Goal: Leave review/rating: Share an evaluation or opinion about a product, service, or content

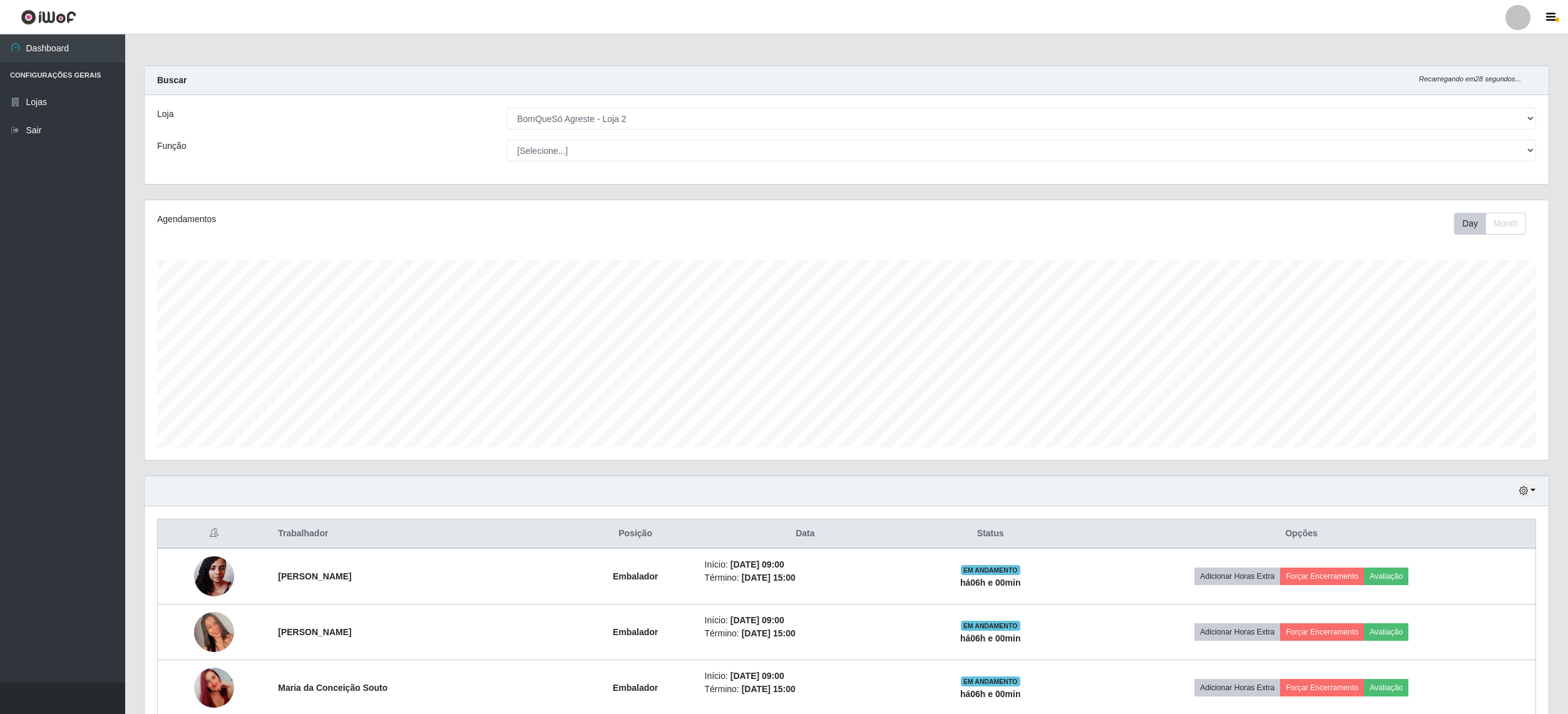
select select "214"
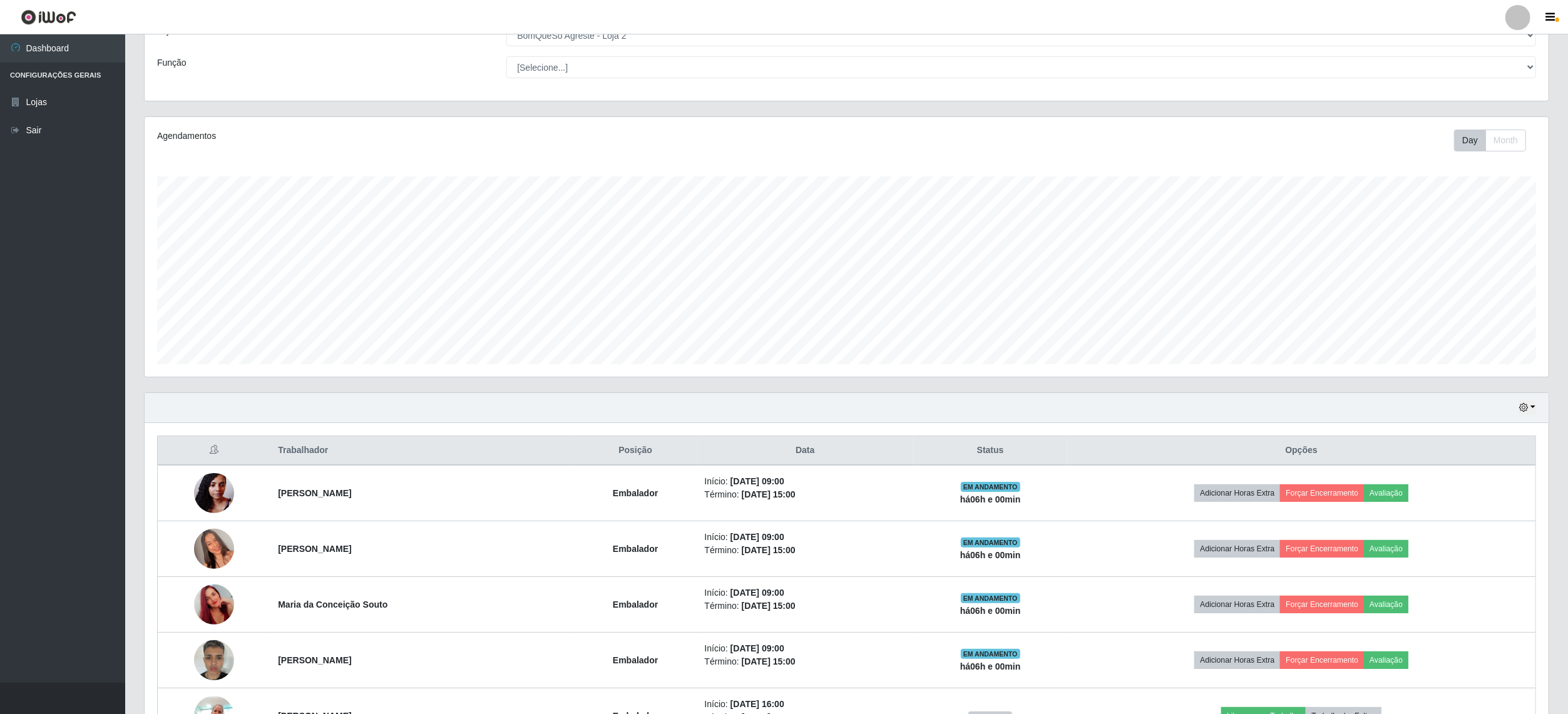
scroll to position [166, 0]
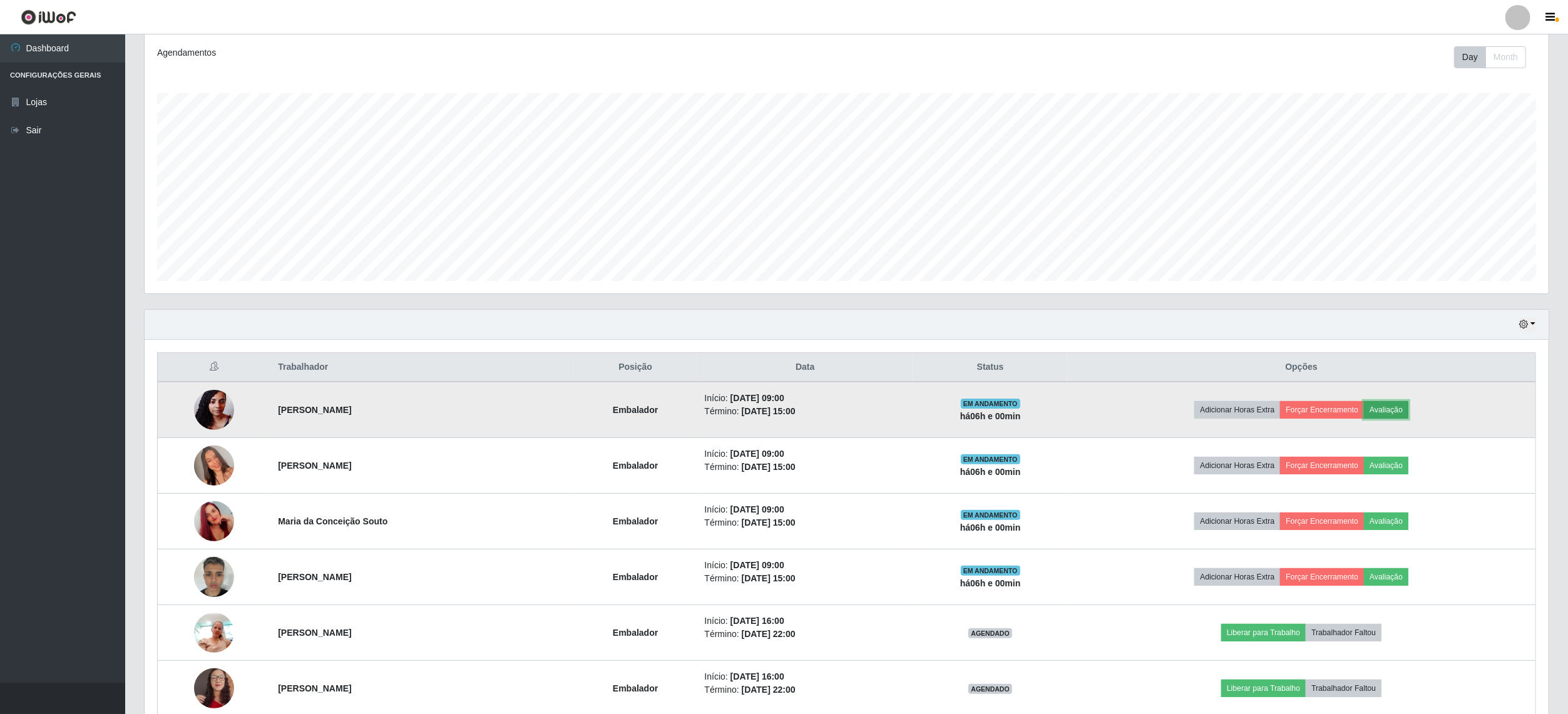
click at [1409, 412] on button "Avaliação" at bounding box center [1385, 410] width 44 height 17
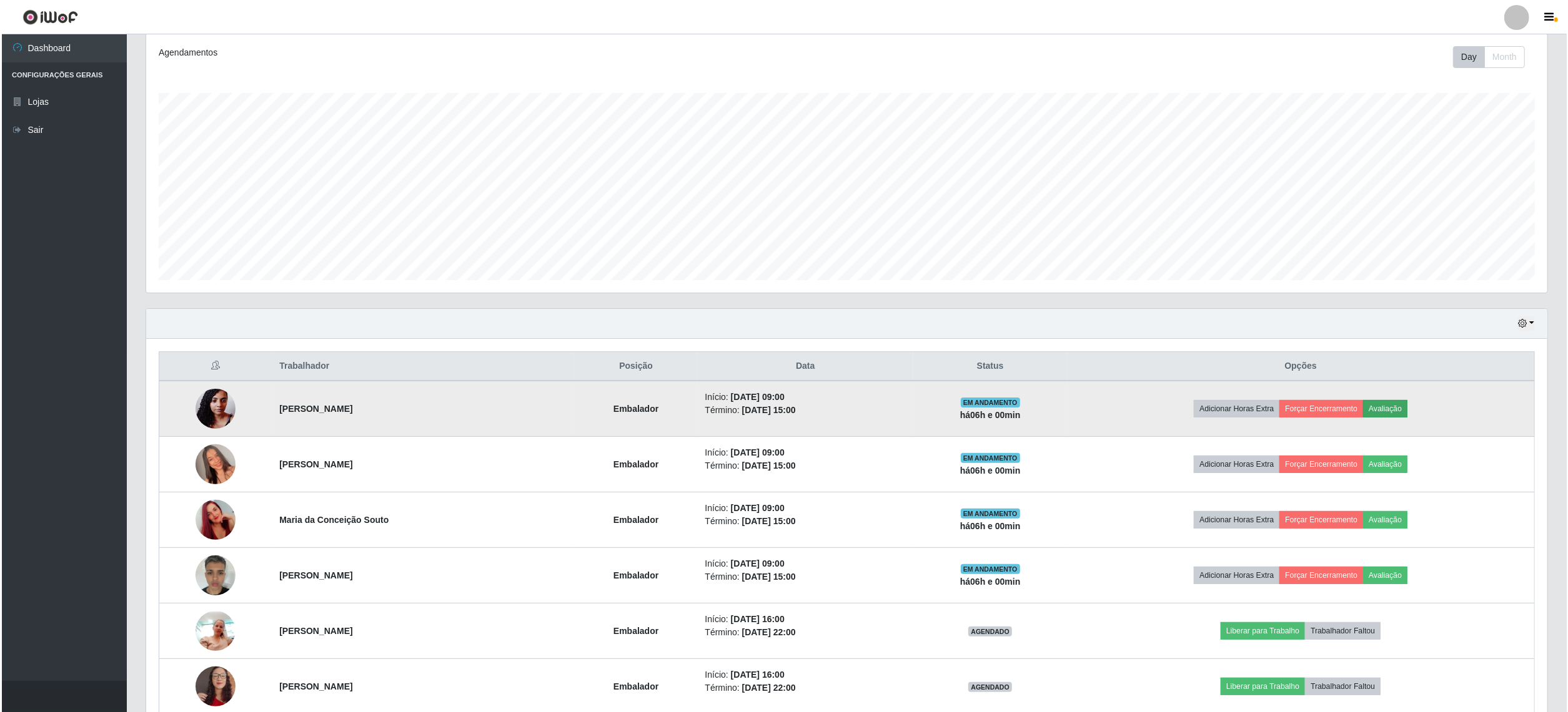
scroll to position [260, 1392]
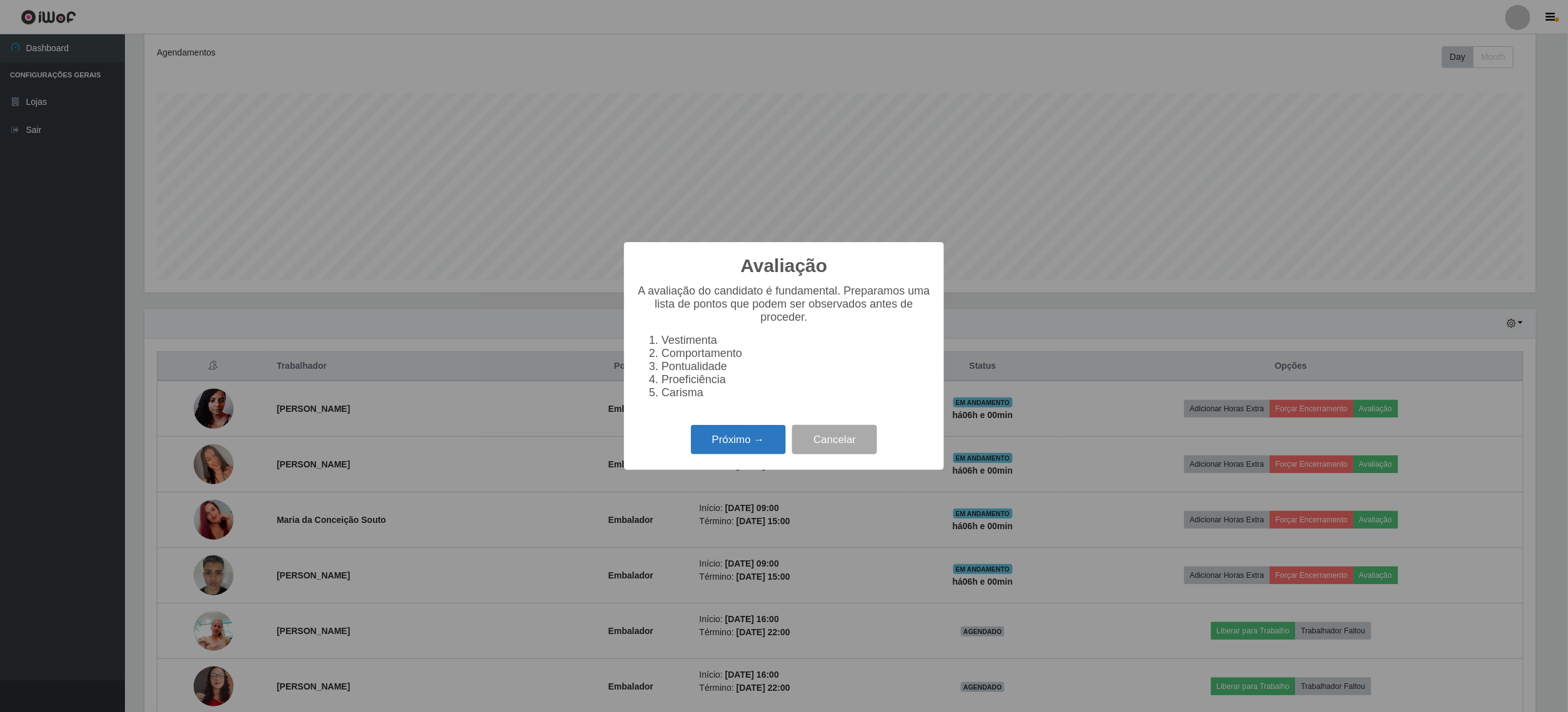
click at [745, 455] on button "Próximo →" at bounding box center [738, 440] width 95 height 29
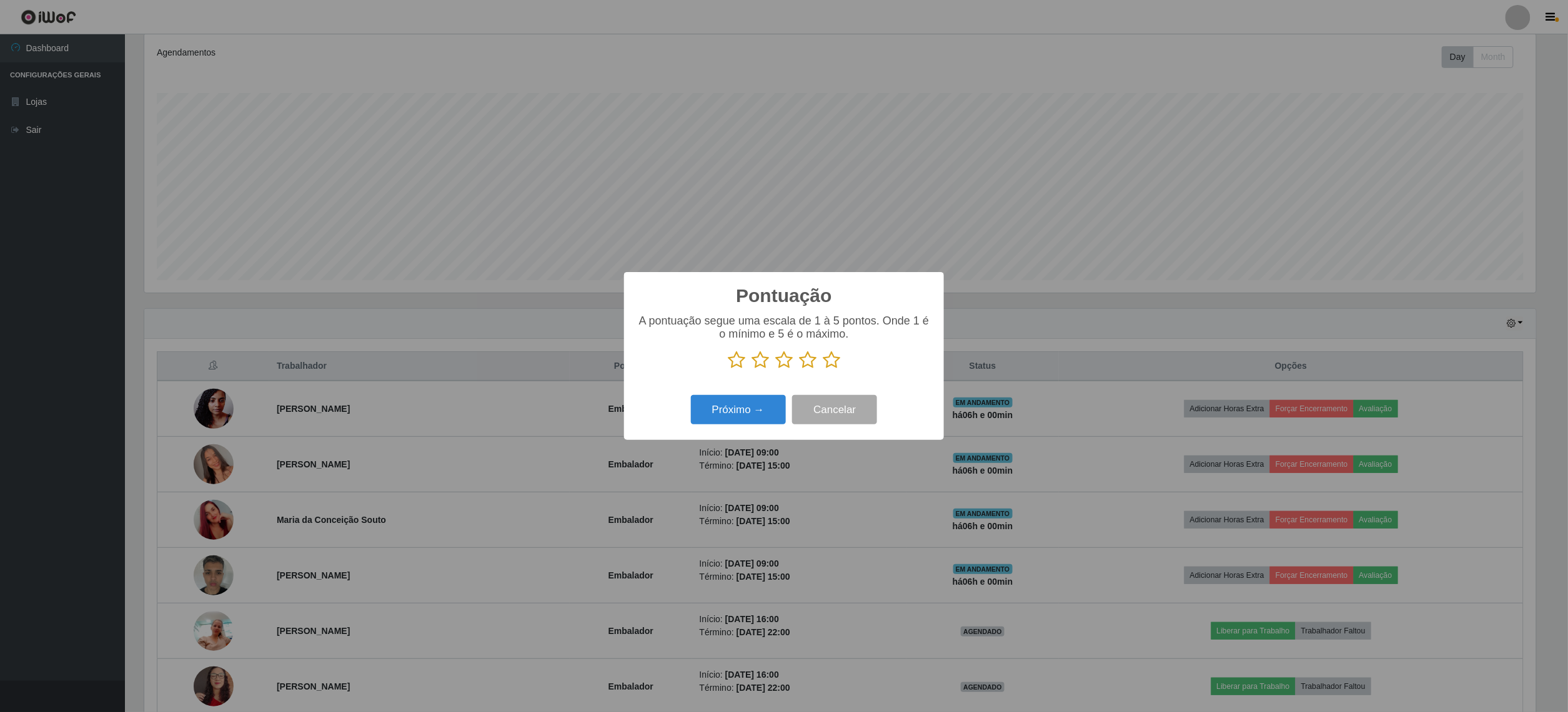
scroll to position [624075, 623168]
click at [834, 364] on icon at bounding box center [832, 360] width 17 height 19
click at [823, 370] on input "radio" at bounding box center [823, 370] width 0 height 0
click at [762, 413] on button "Próximo →" at bounding box center [738, 410] width 95 height 29
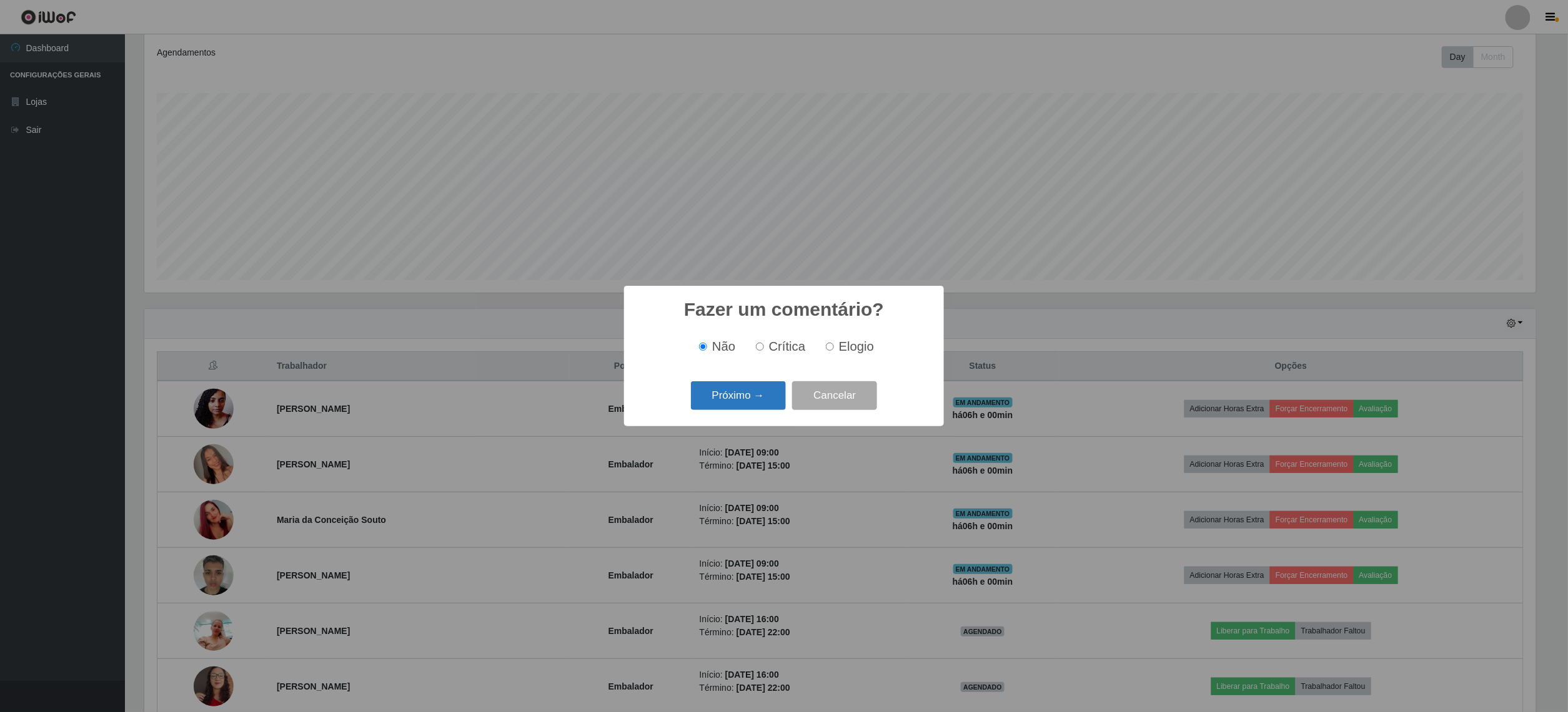
click at [753, 395] on button "Próximo →" at bounding box center [738, 396] width 95 height 29
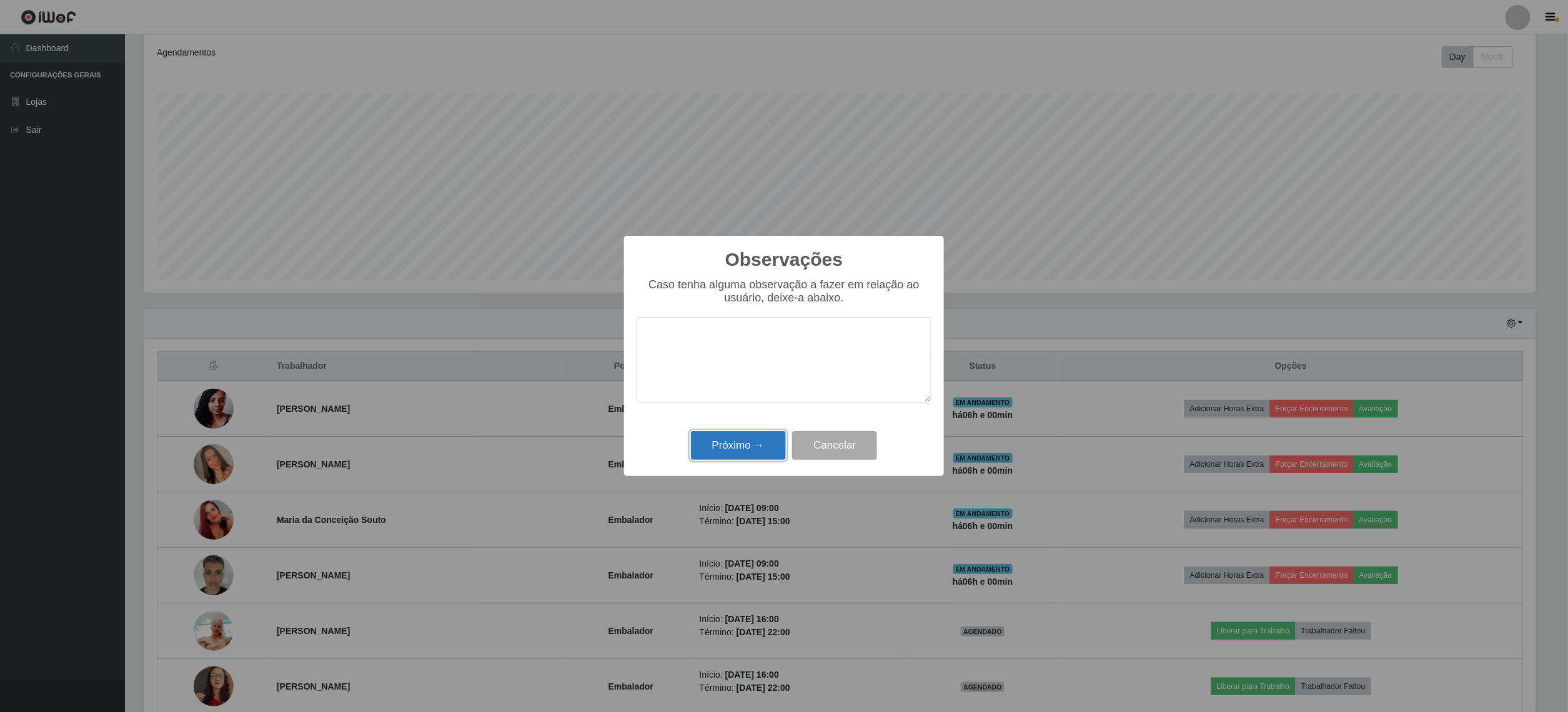
click at [744, 446] on button "Próximo →" at bounding box center [738, 446] width 95 height 29
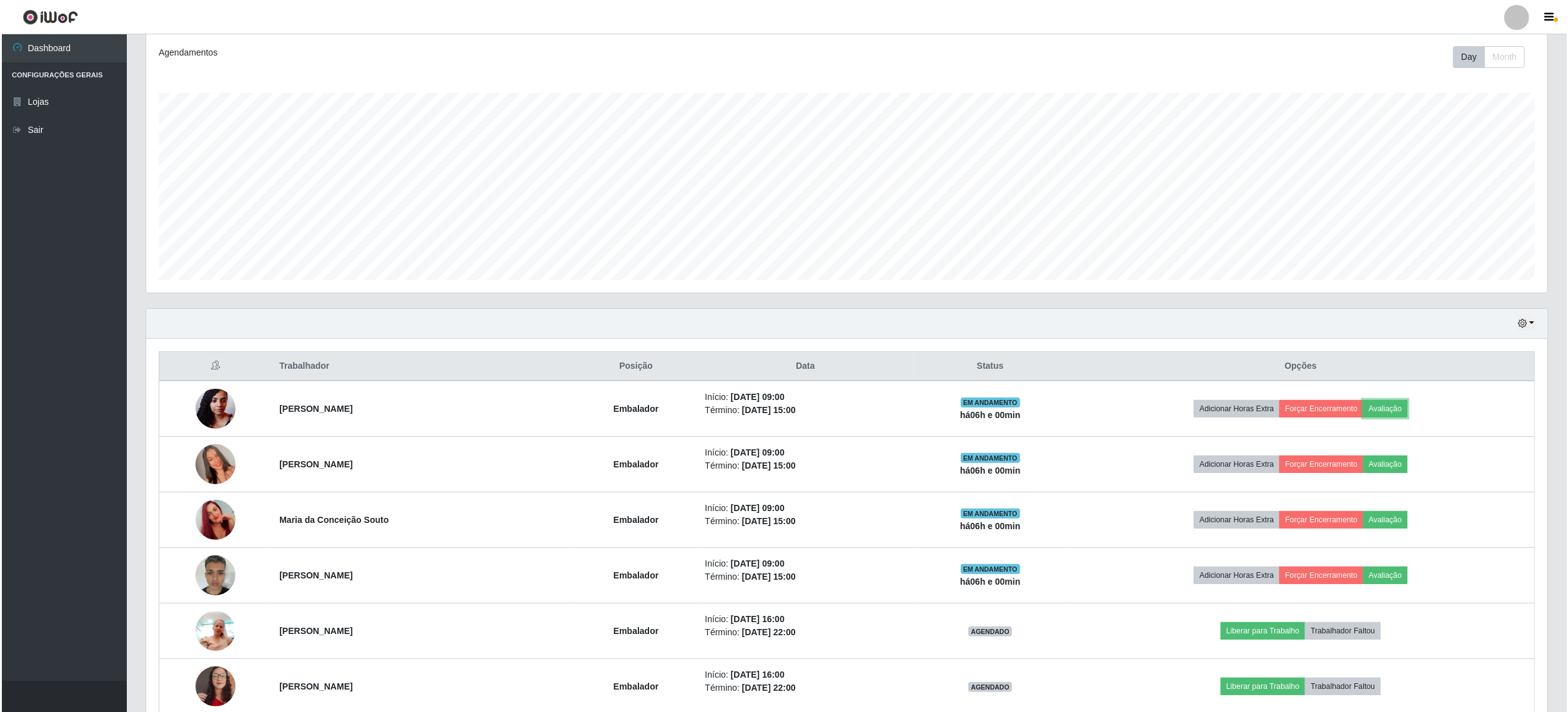
scroll to position [260, 1400]
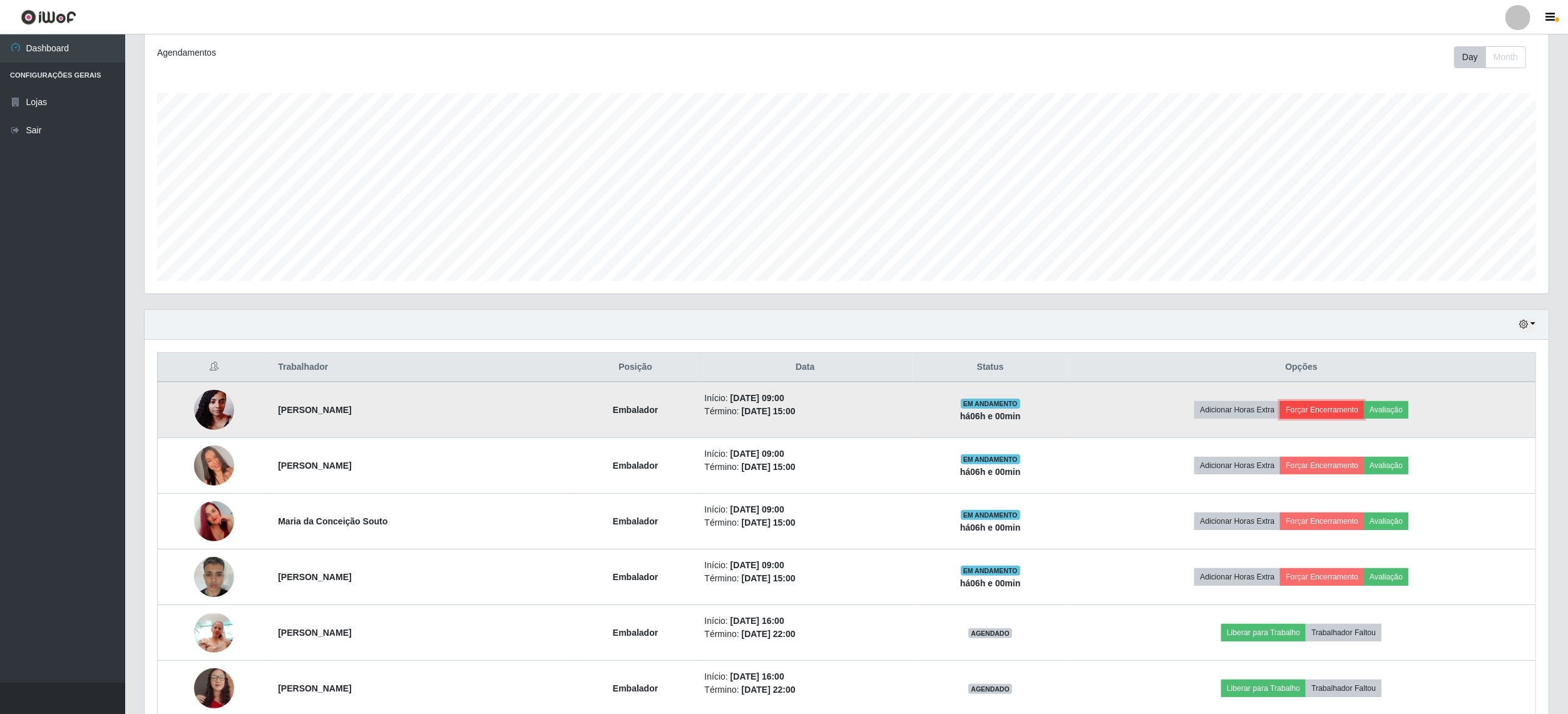
click at [1347, 406] on button "Forçar Encerramento" at bounding box center [1322, 410] width 84 height 17
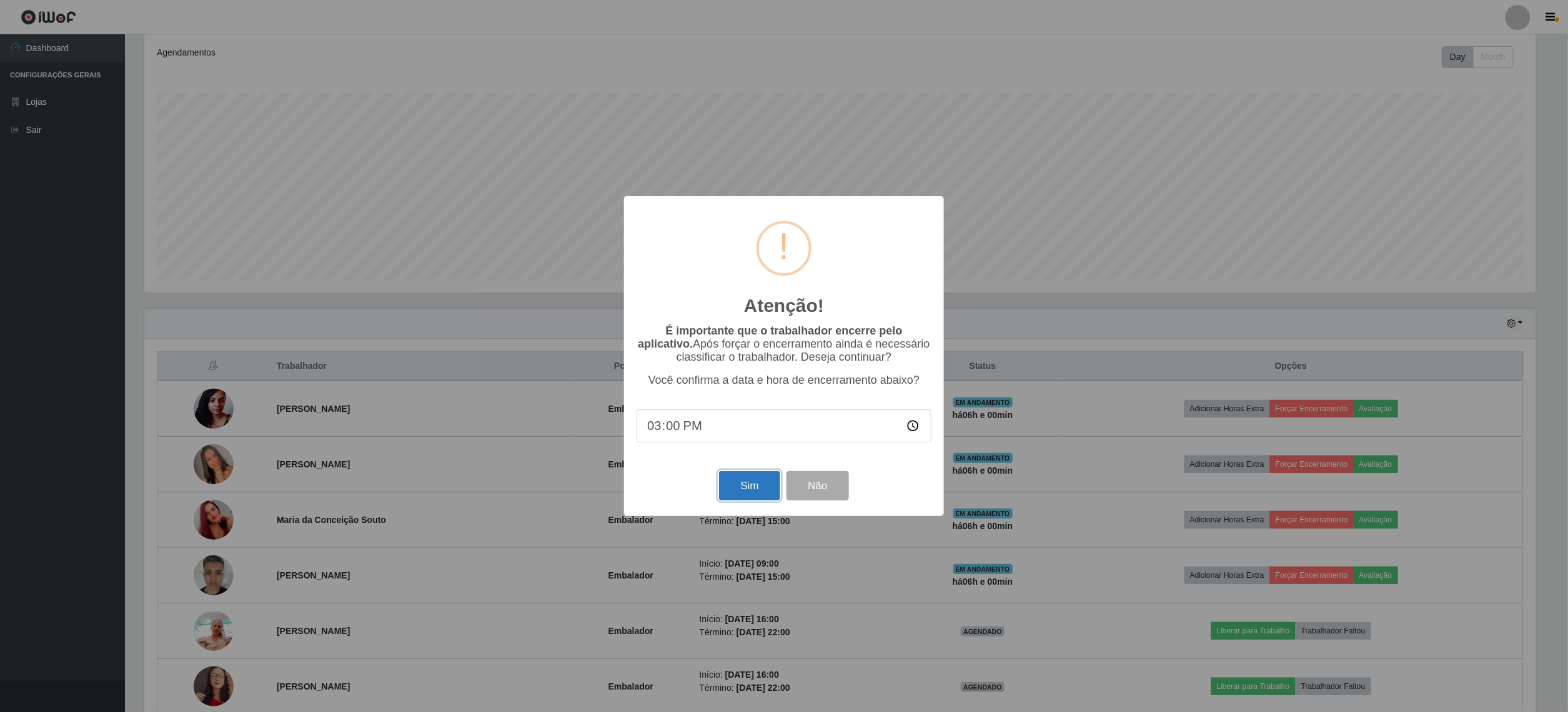
click at [752, 497] on button "Sim" at bounding box center [749, 486] width 61 height 29
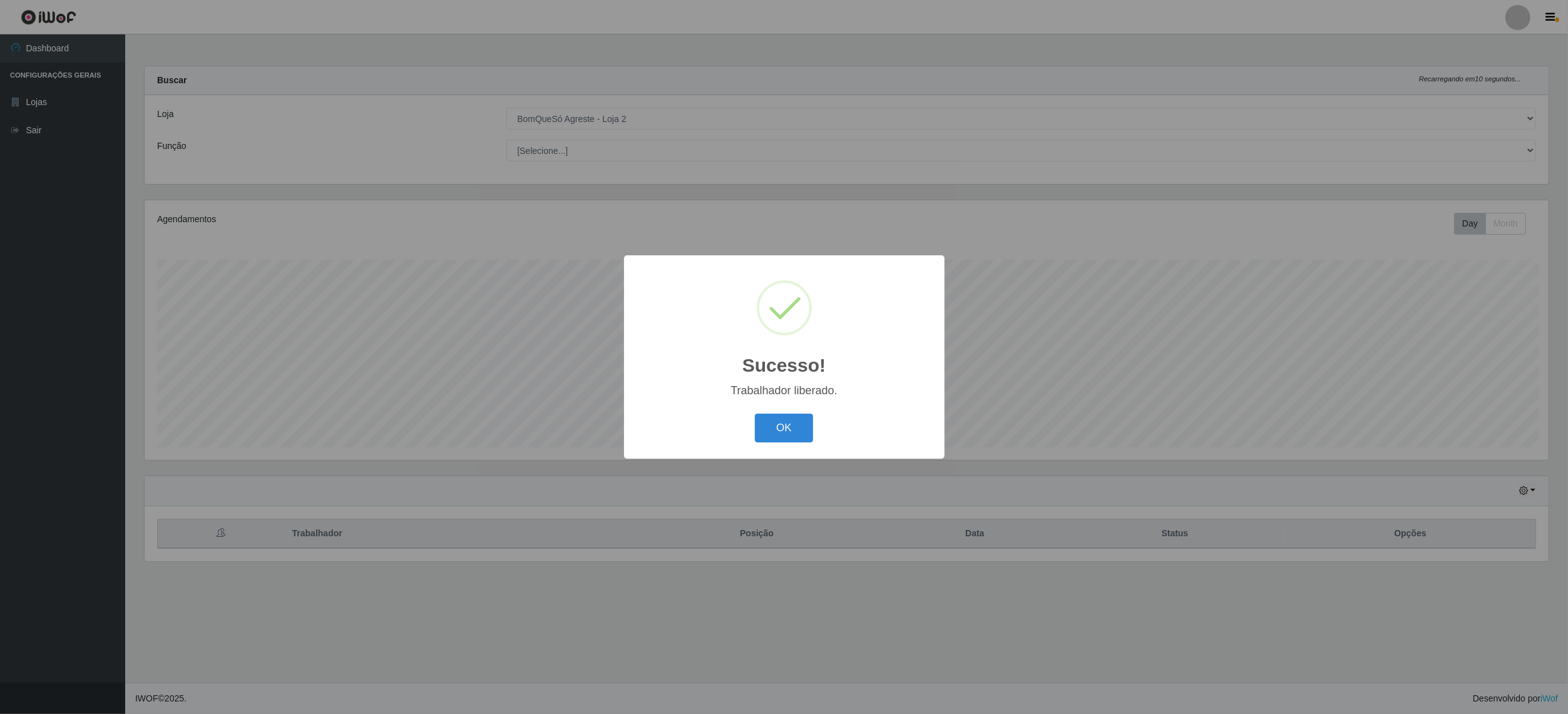
scroll to position [261, 1407]
click at [768, 431] on button "OK" at bounding box center [786, 429] width 58 height 29
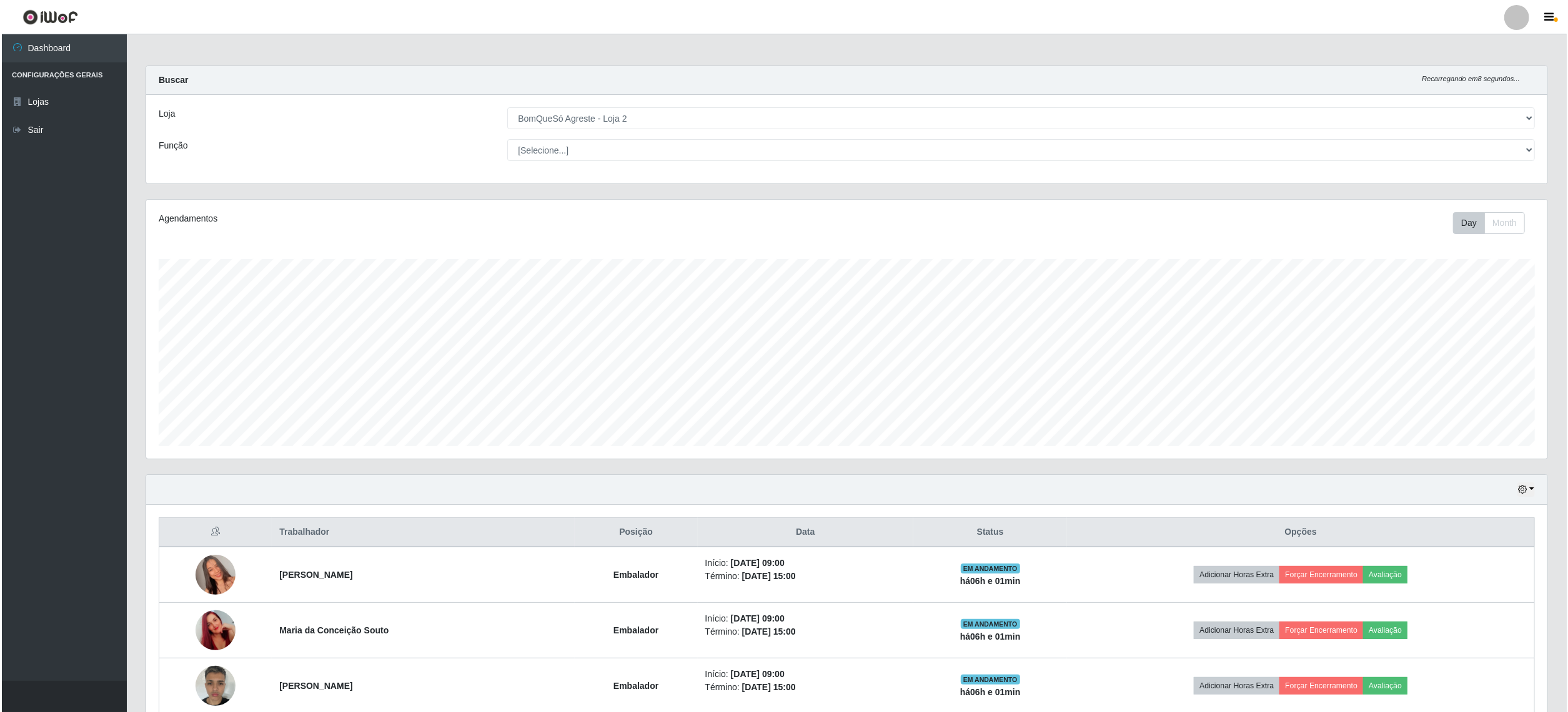
scroll to position [83, 0]
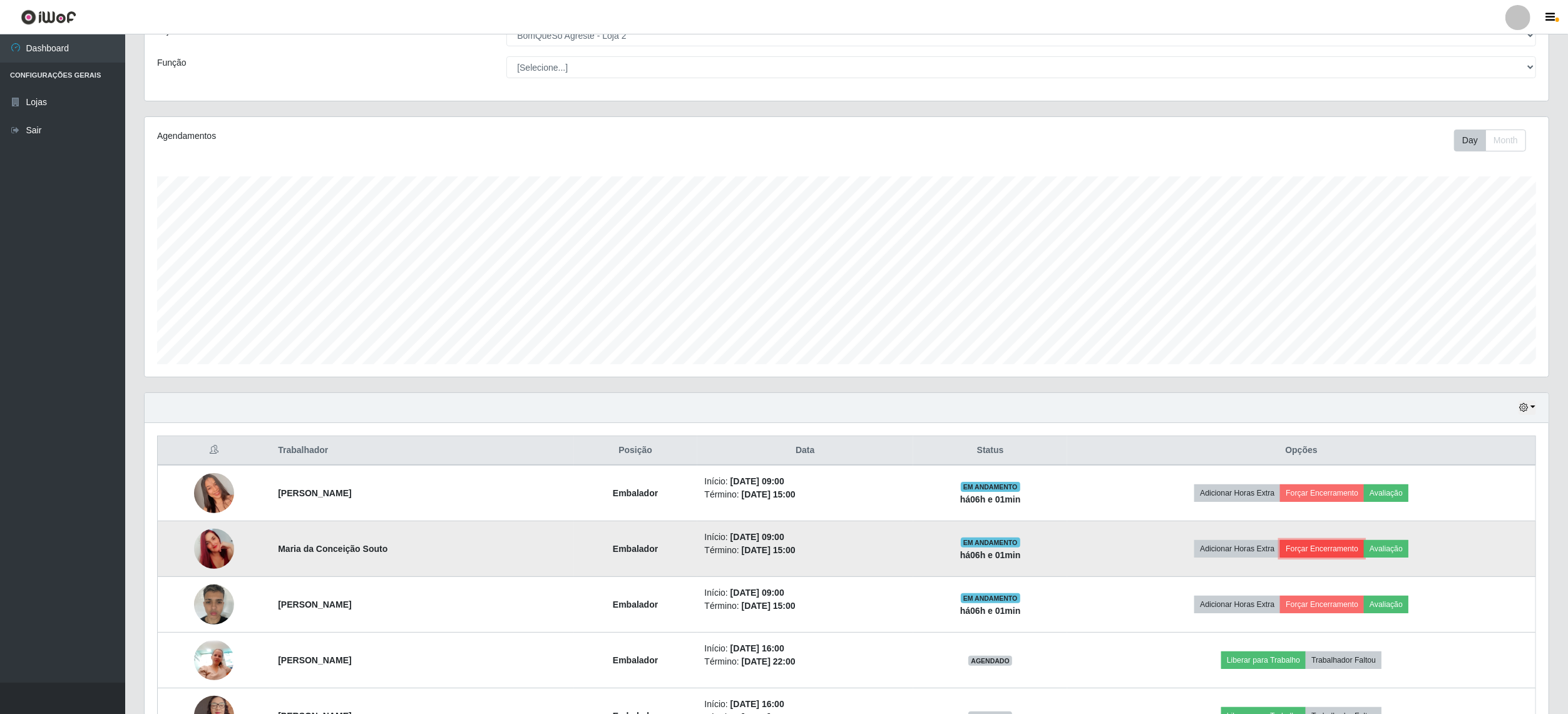
click at [1338, 546] on button "Forçar Encerramento" at bounding box center [1322, 549] width 84 height 17
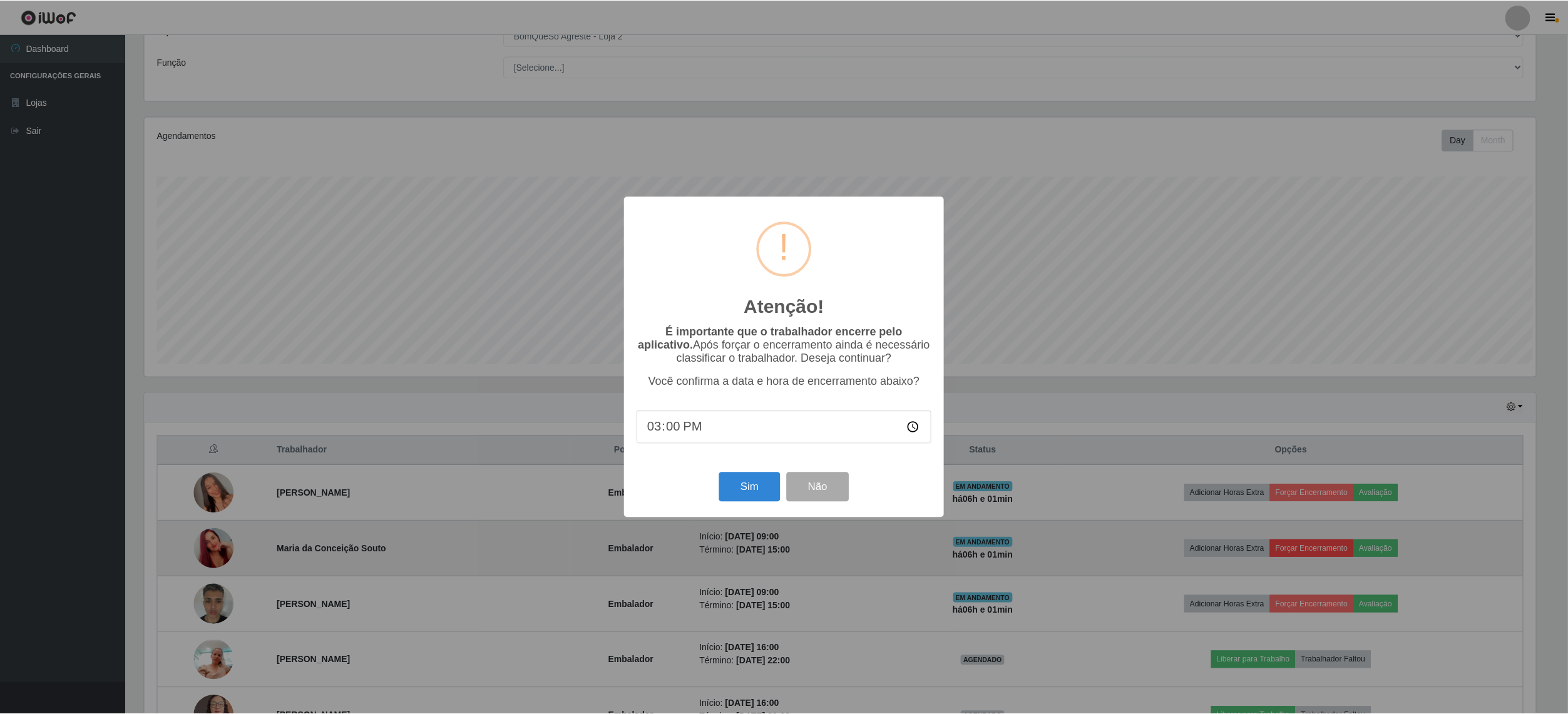
scroll to position [261, 1395]
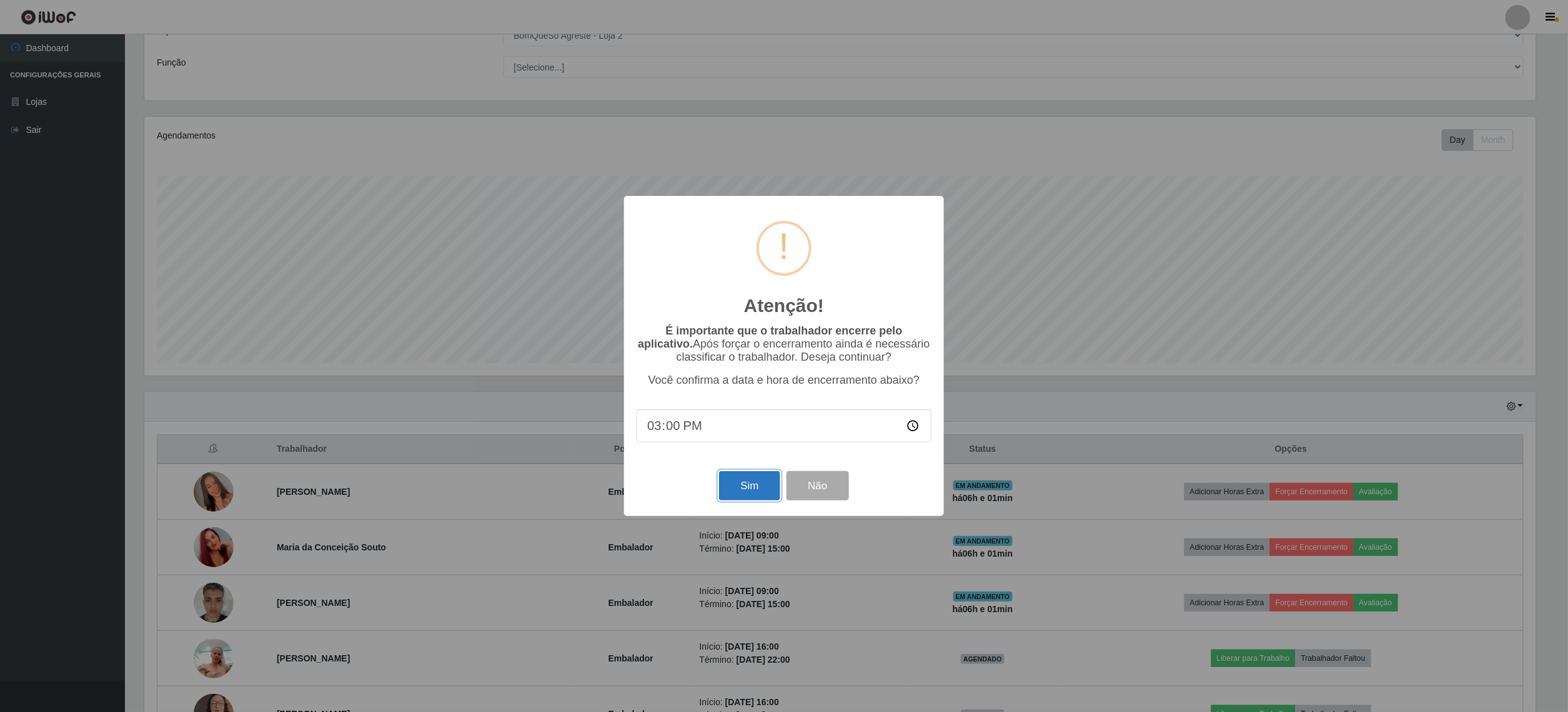
click at [737, 482] on button "Sim" at bounding box center [749, 486] width 61 height 29
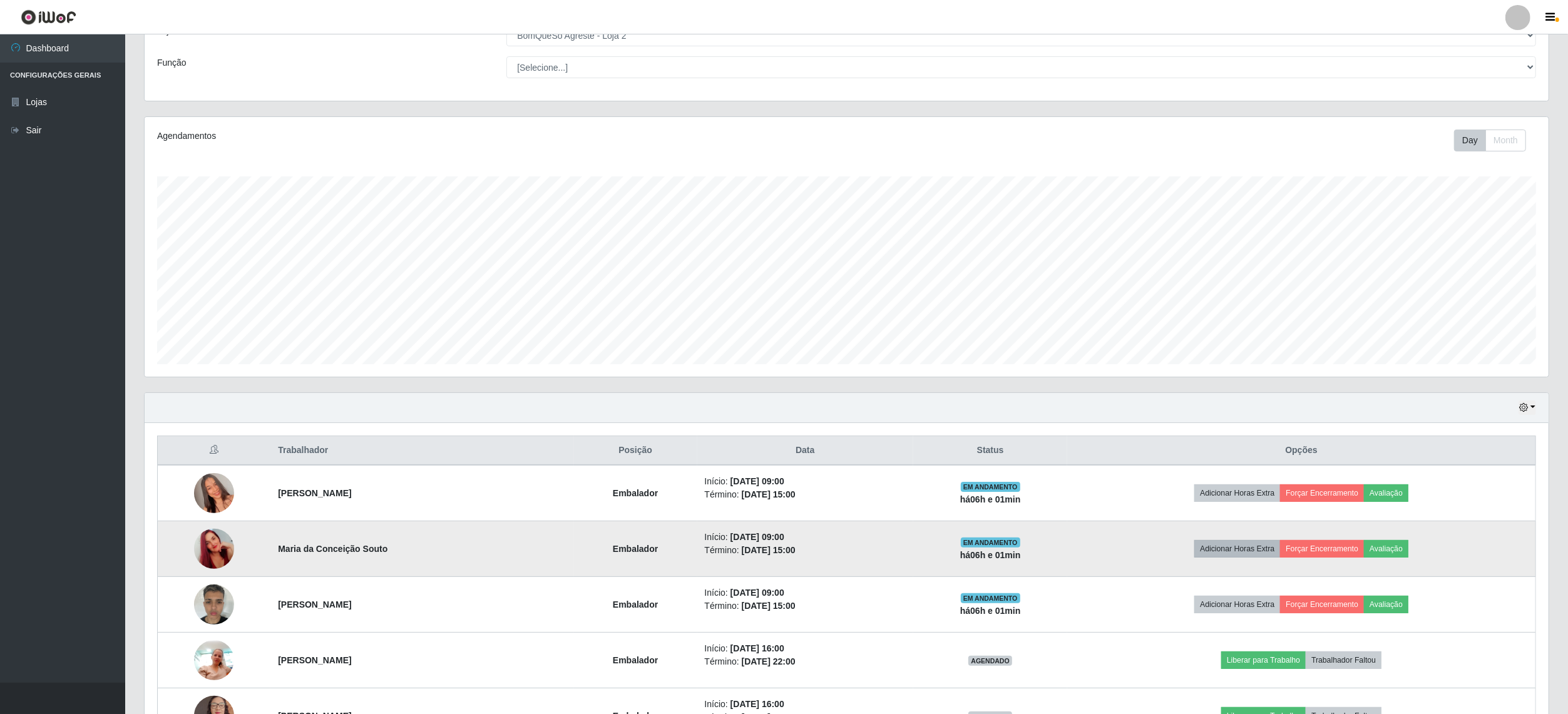
scroll to position [261, 1407]
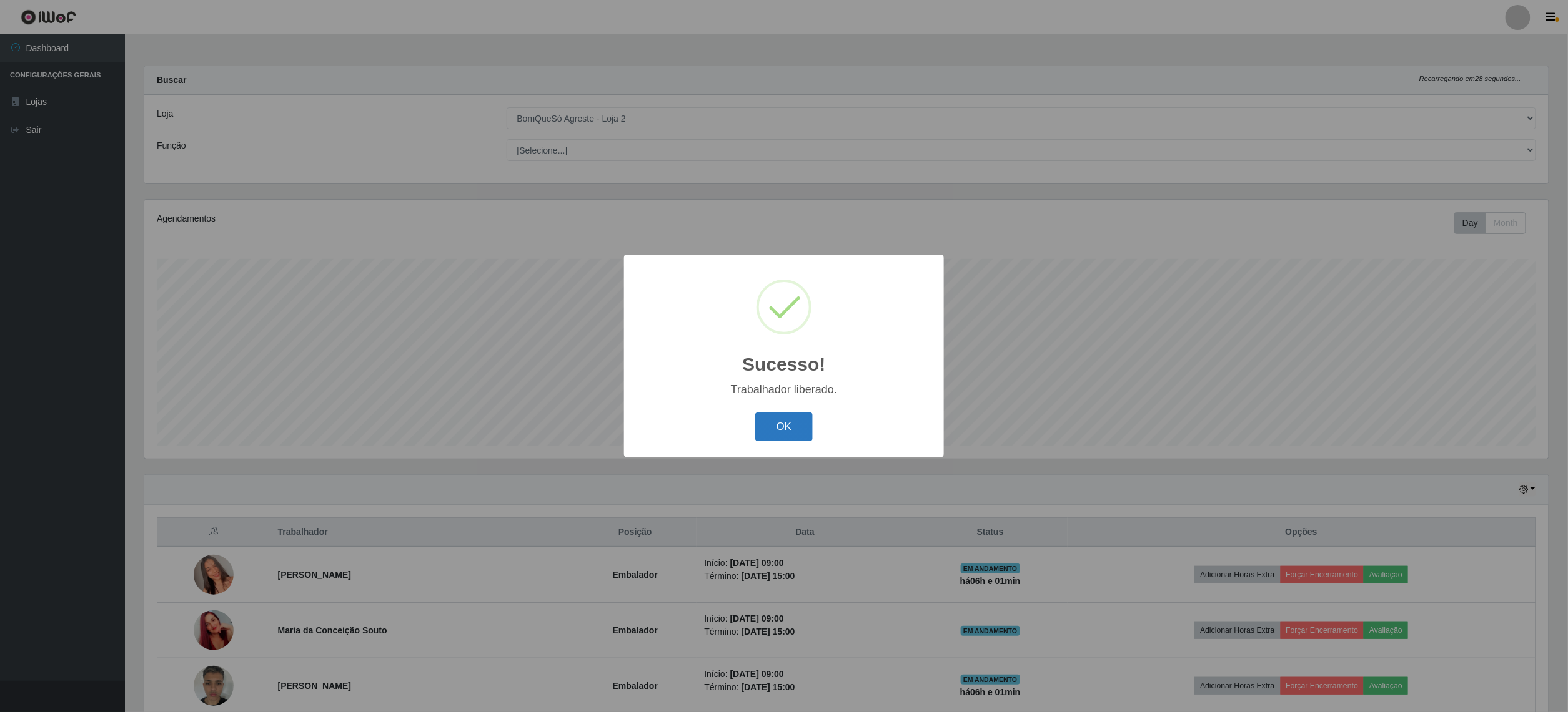
click at [796, 431] on button "OK" at bounding box center [784, 428] width 58 height 29
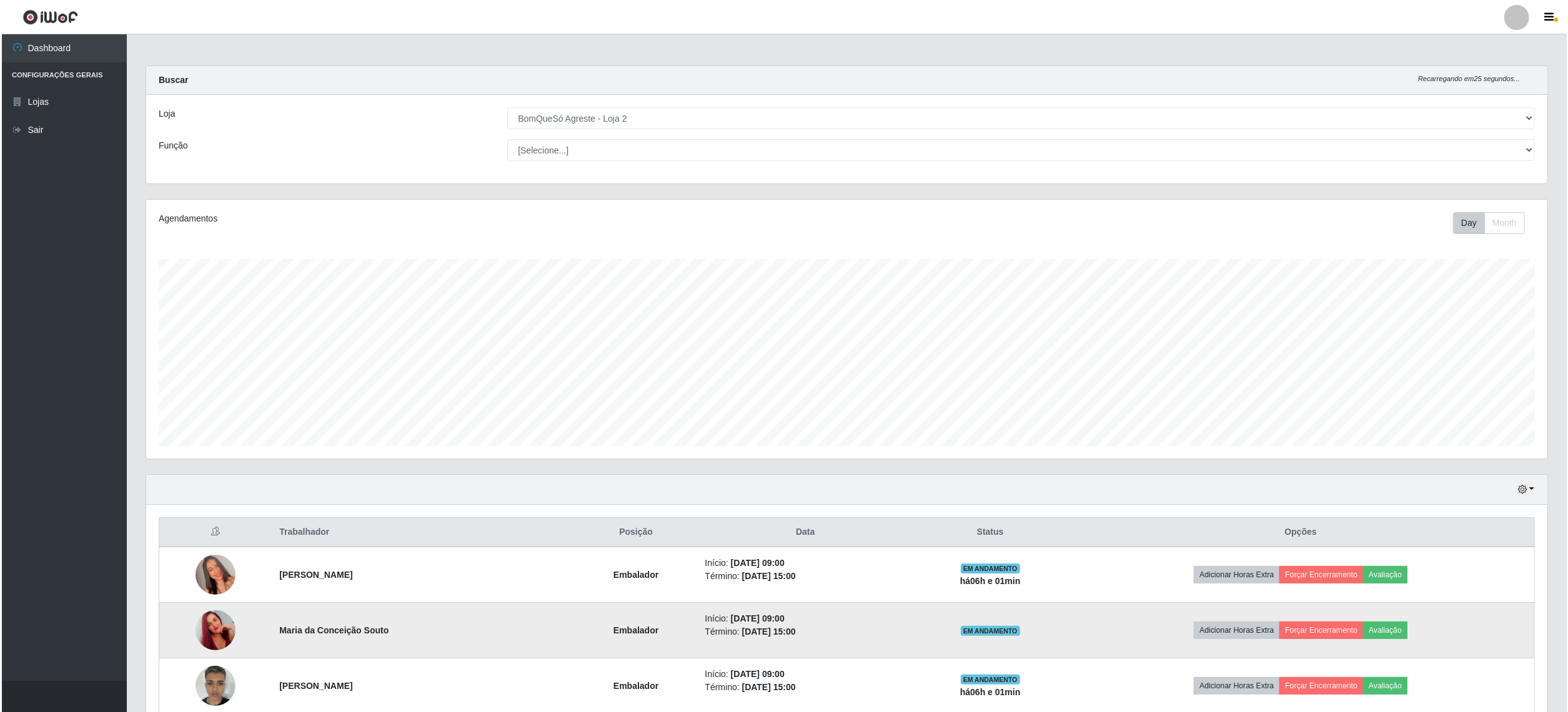
scroll to position [0, 0]
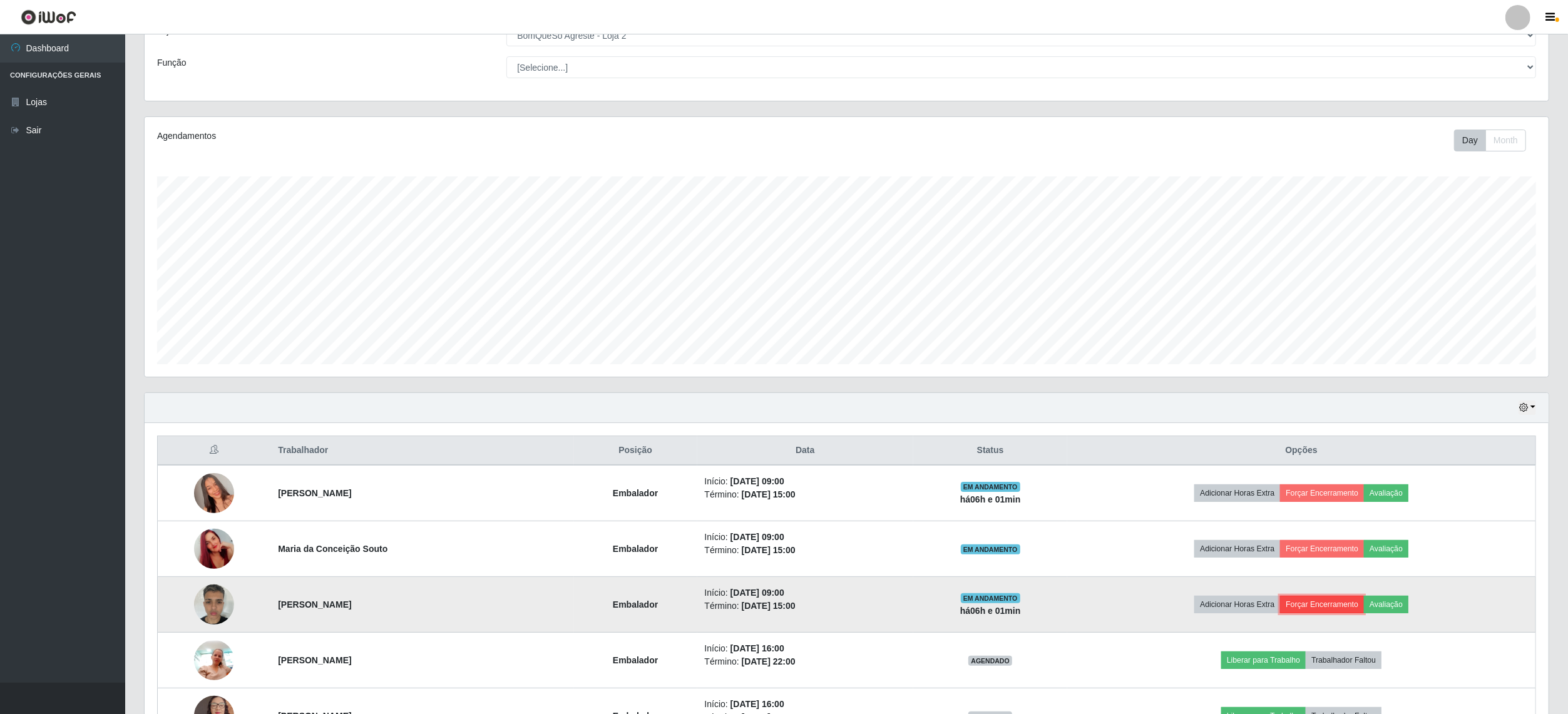
click at [1357, 599] on button "Forçar Encerramento" at bounding box center [1322, 605] width 84 height 17
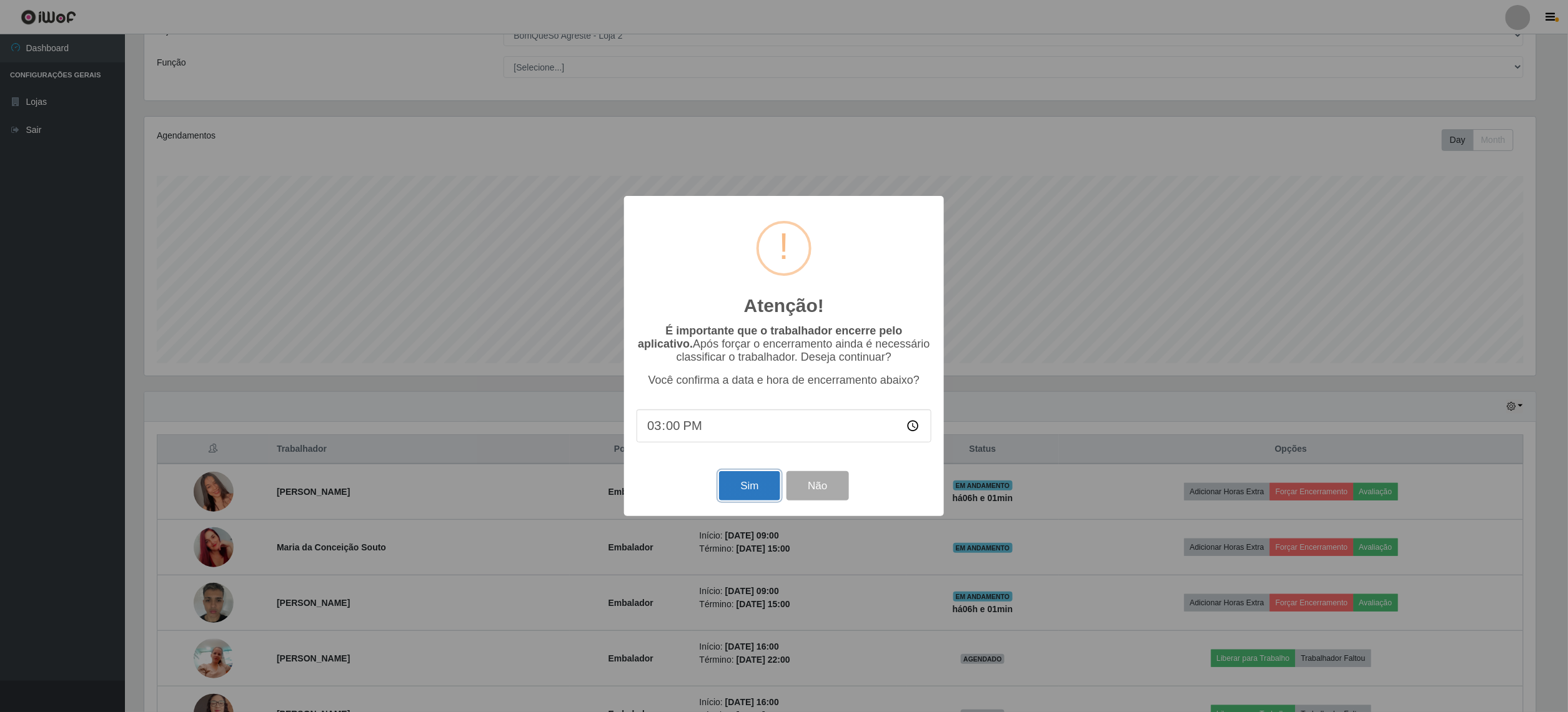
click at [753, 492] on button "Sim" at bounding box center [749, 486] width 61 height 29
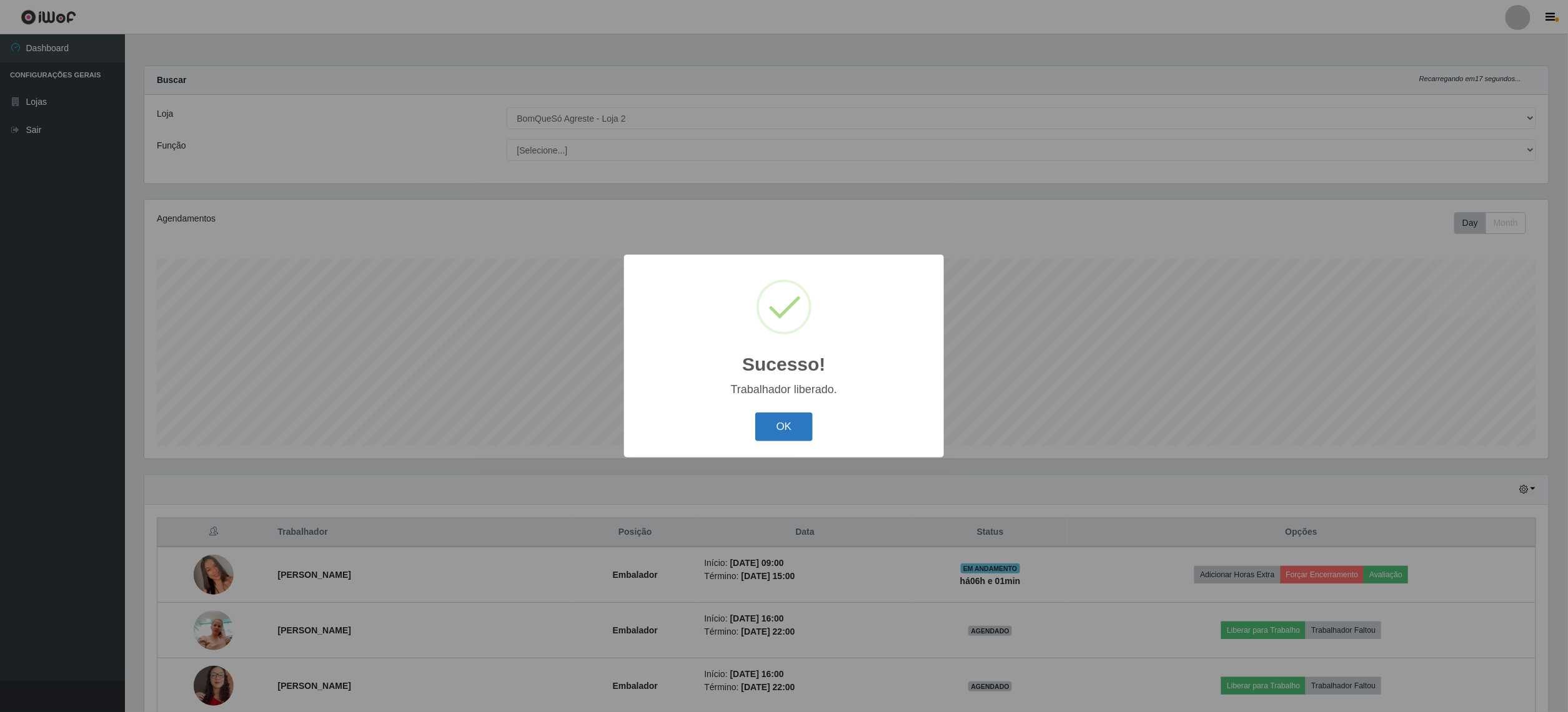
click at [800, 440] on button "OK" at bounding box center [784, 428] width 58 height 29
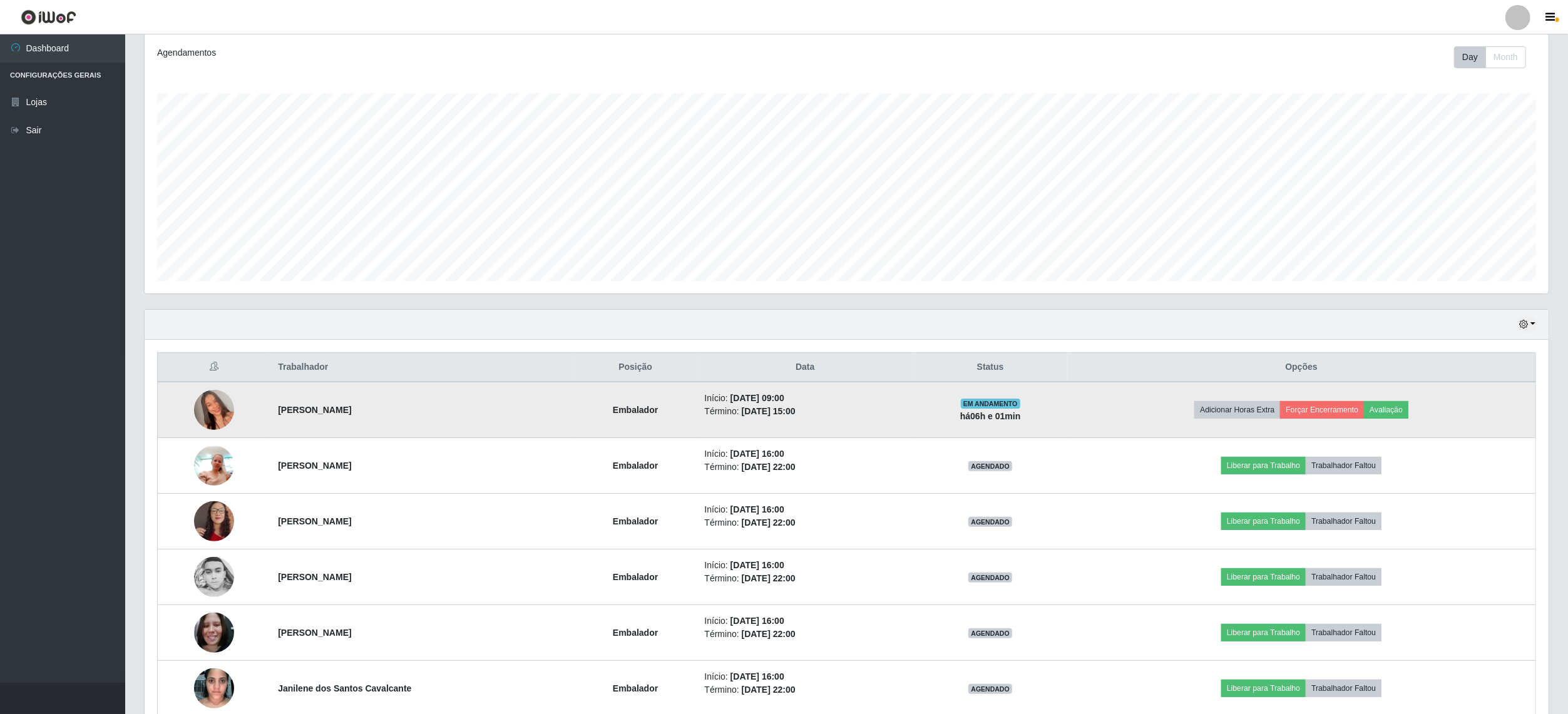
click at [1425, 414] on td "Adicionar Horas Extra Forçar Encerramento Avaliação" at bounding box center [1301, 410] width 468 height 56
click at [1404, 409] on button "Avaliação" at bounding box center [1385, 410] width 44 height 17
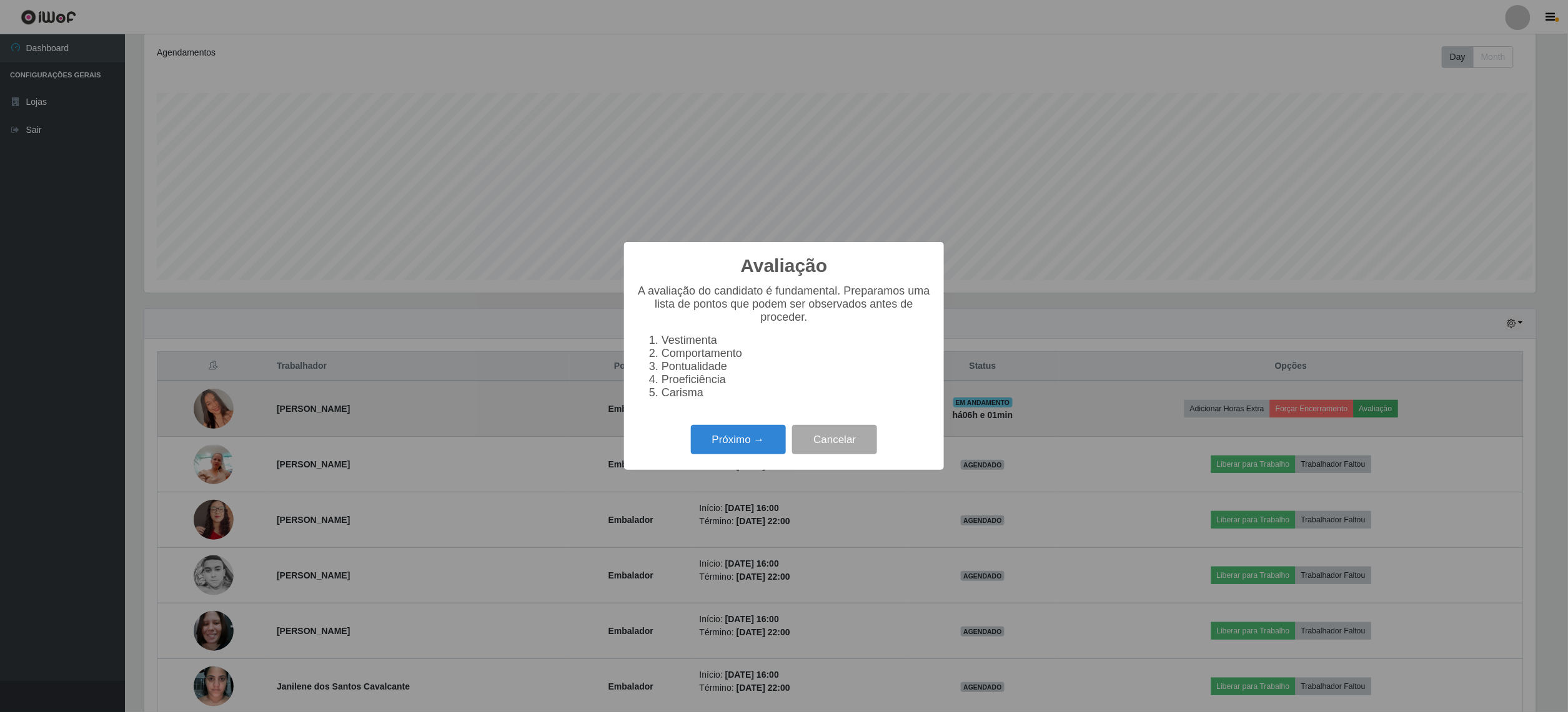
scroll to position [260, 1392]
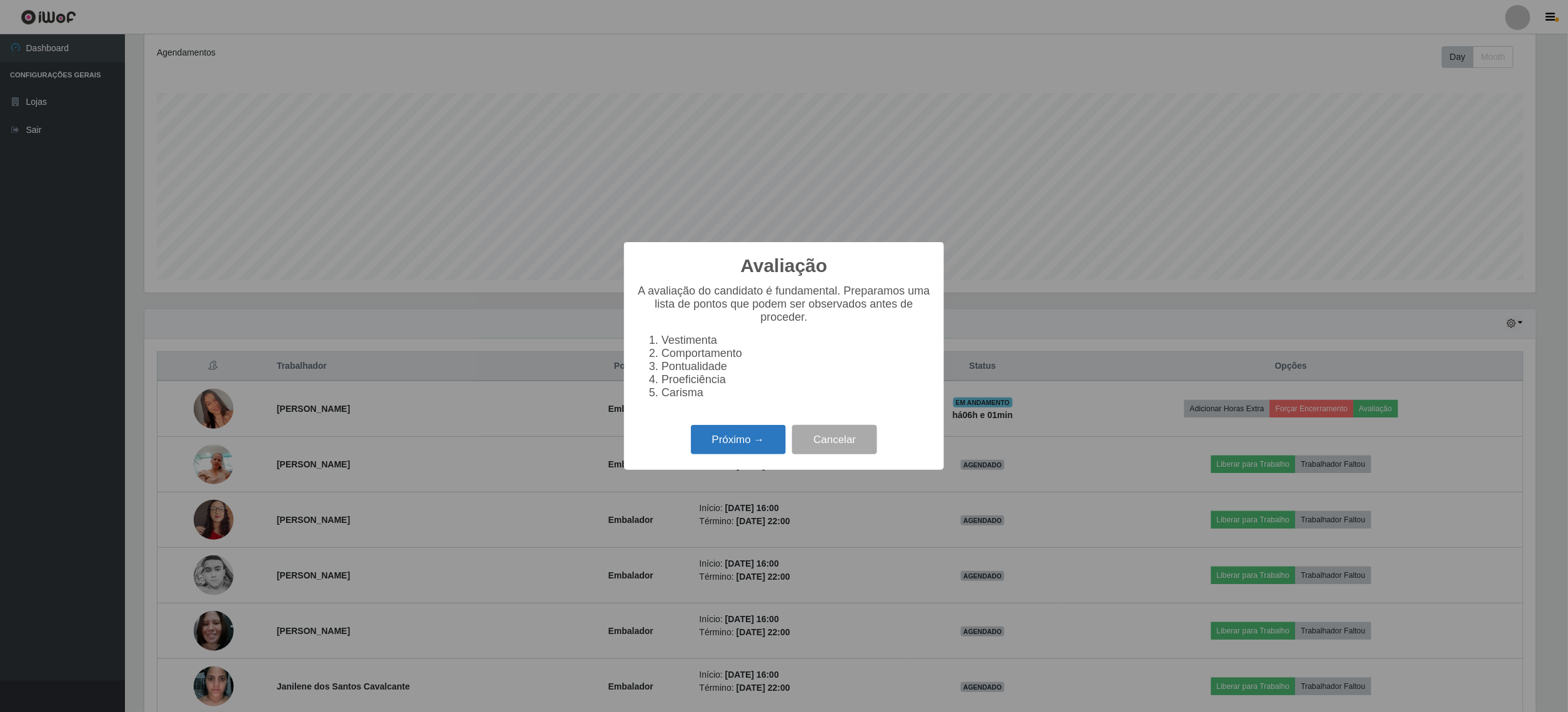
click at [740, 455] on button "Próximo →" at bounding box center [738, 440] width 95 height 29
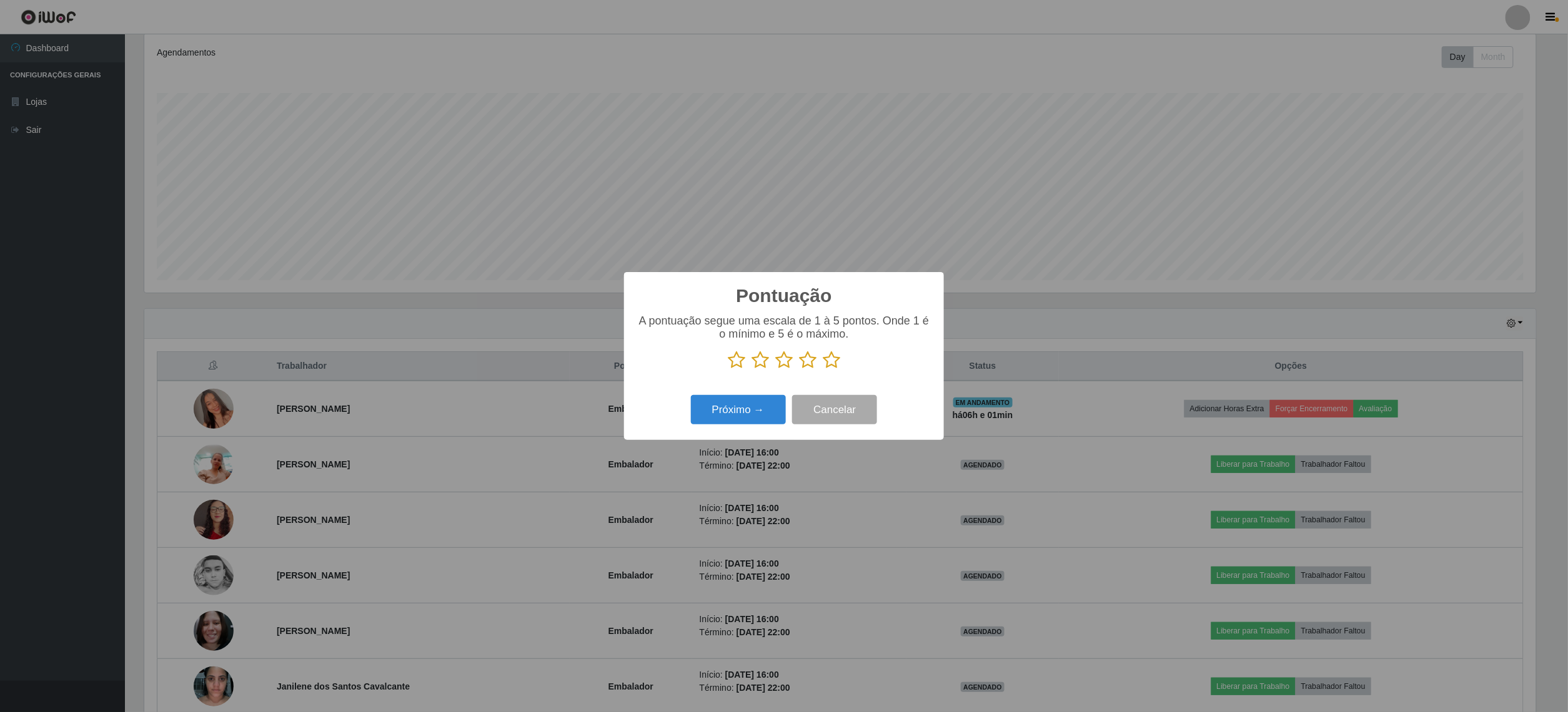
scroll to position [624075, 623168]
click at [743, 402] on button "Próximo →" at bounding box center [738, 410] width 95 height 29
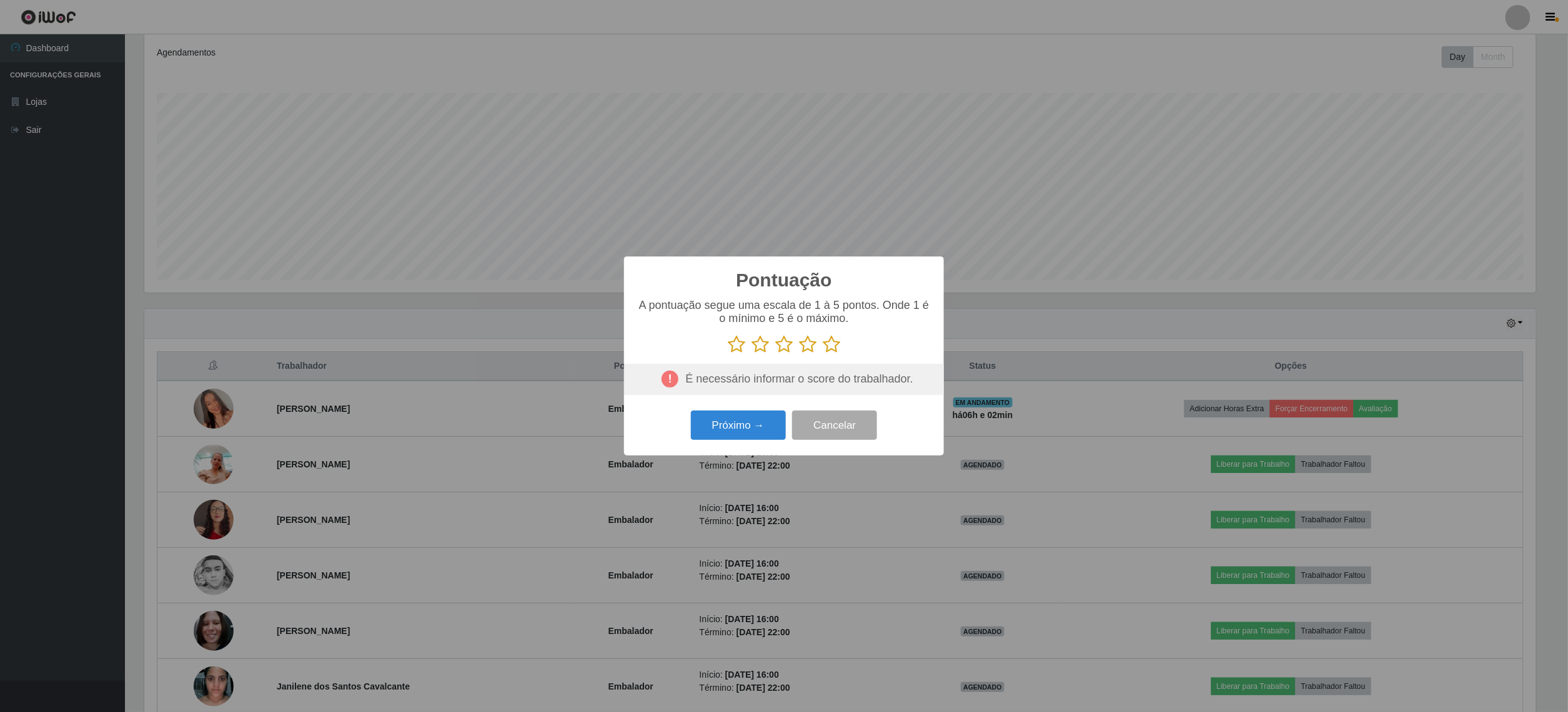
click at [828, 348] on icon at bounding box center [832, 345] width 17 height 19
click at [823, 354] on input "radio" at bounding box center [823, 354] width 0 height 0
click at [749, 422] on button "Próximo →" at bounding box center [738, 425] width 95 height 29
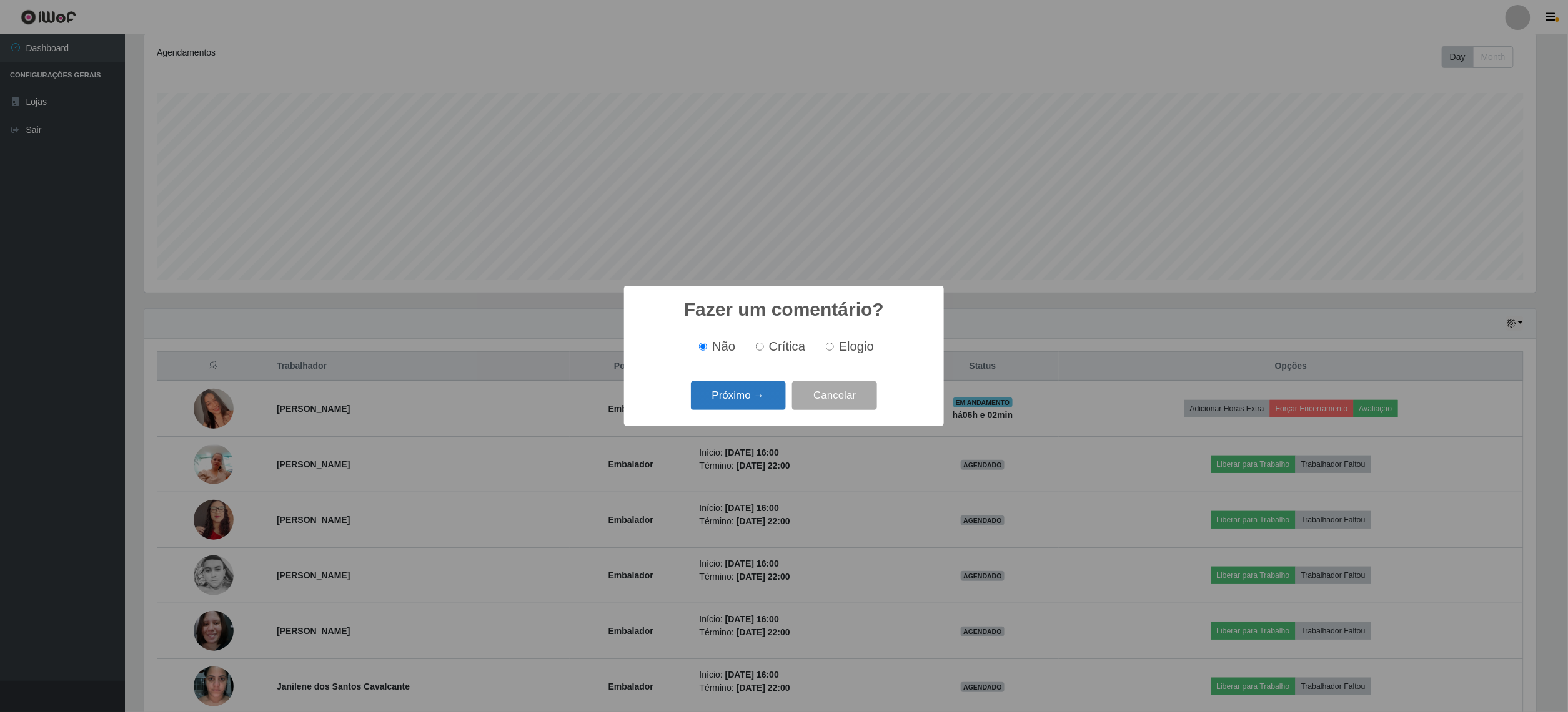
click at [711, 406] on button "Próximo →" at bounding box center [738, 396] width 95 height 29
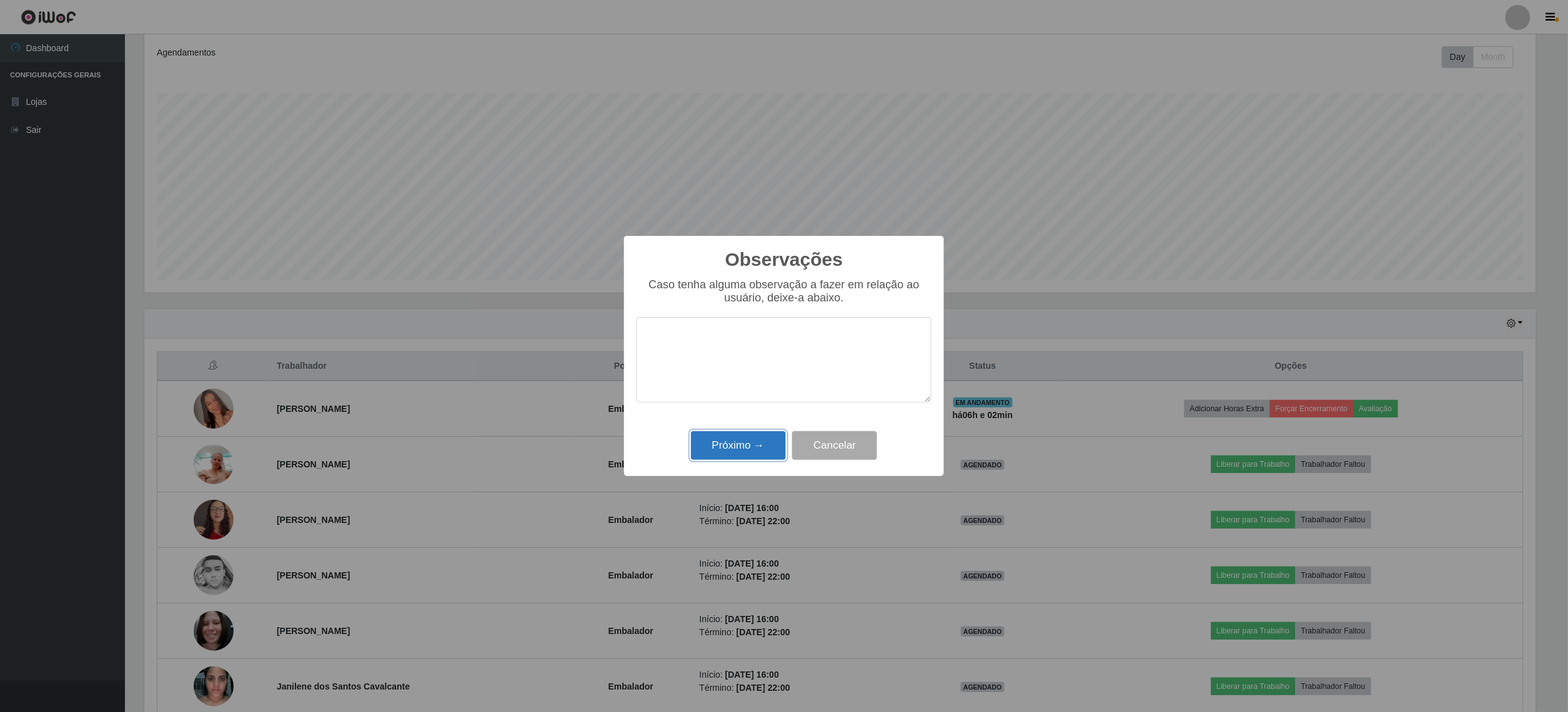
click at [748, 443] on button "Próximo →" at bounding box center [738, 446] width 95 height 29
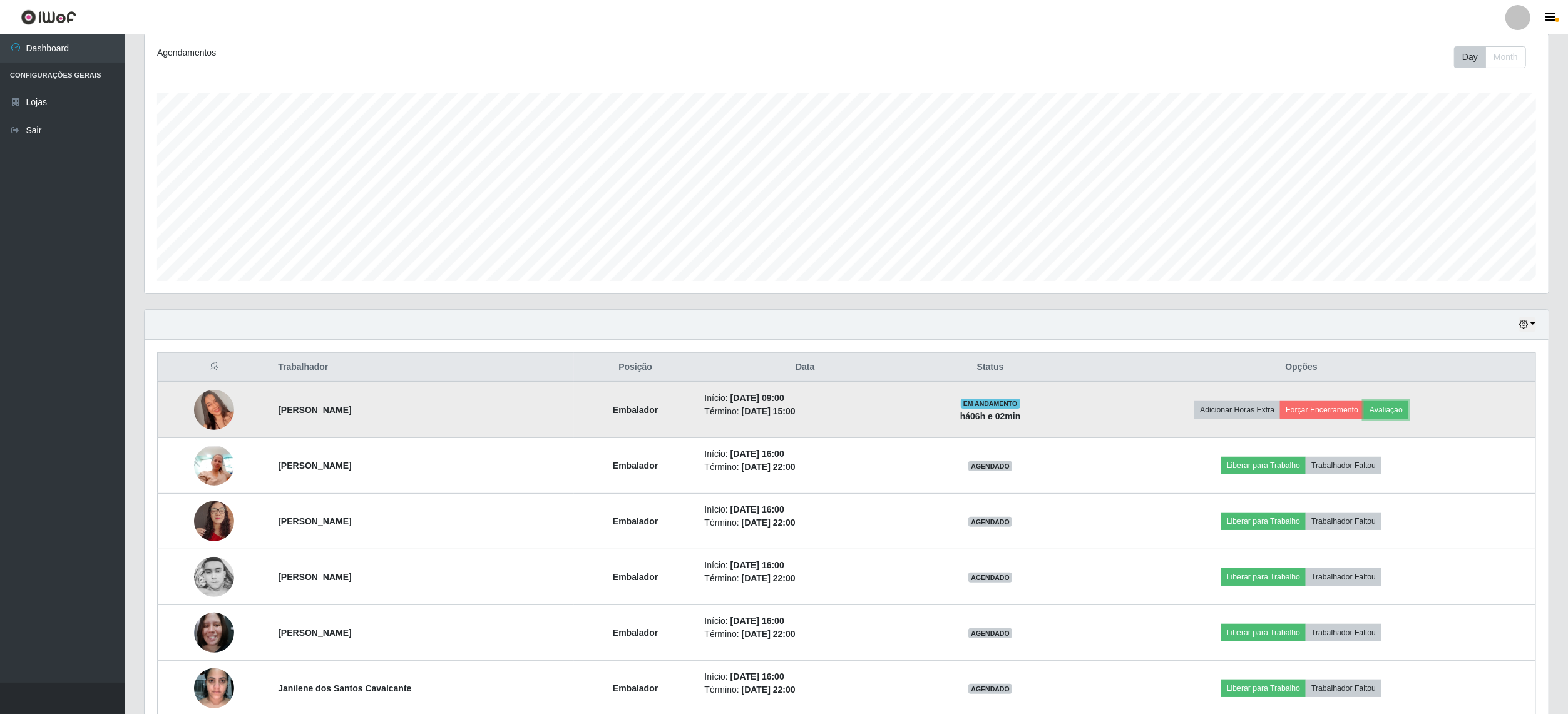
scroll to position [261, 1403]
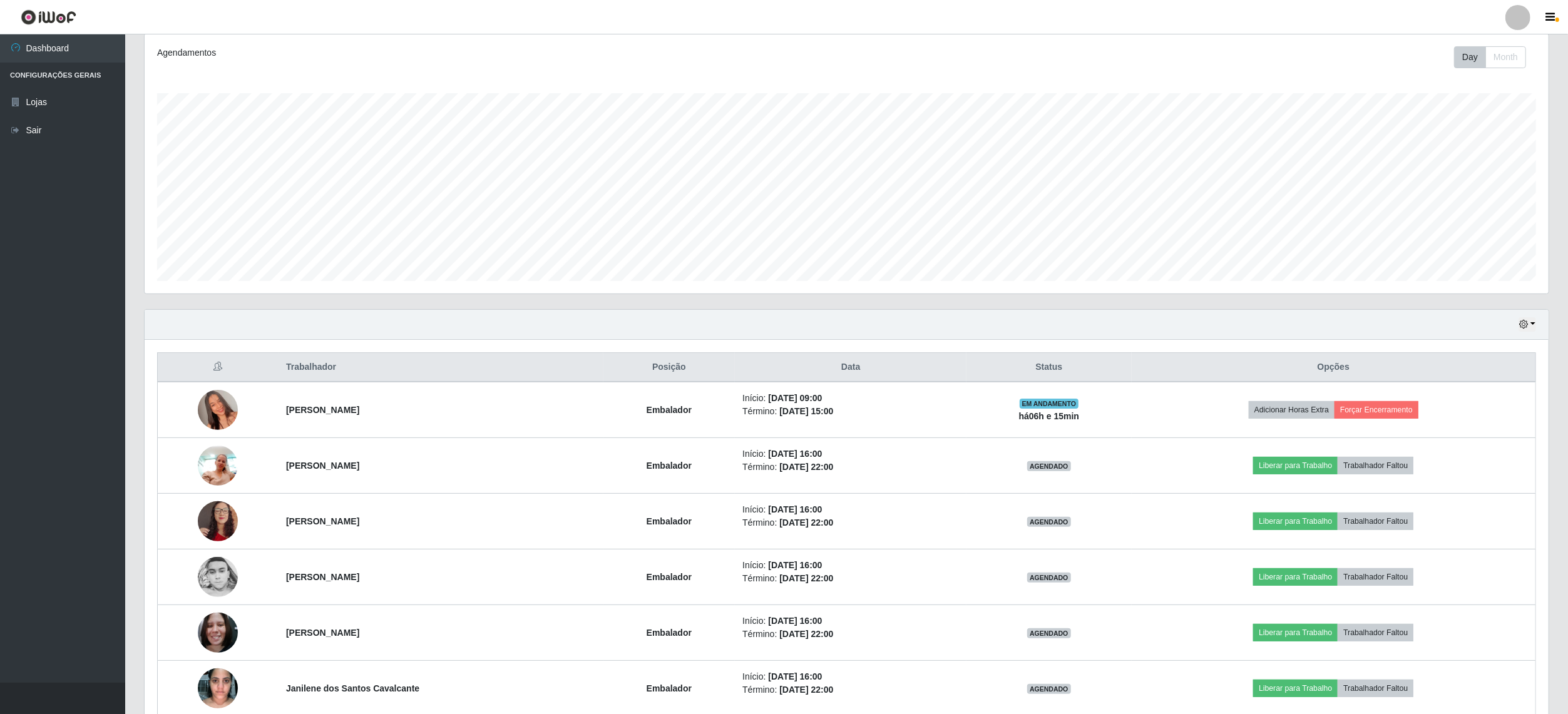
click at [927, 30] on header "Perfil Alterar Senha Sair" at bounding box center [784, 17] width 1568 height 35
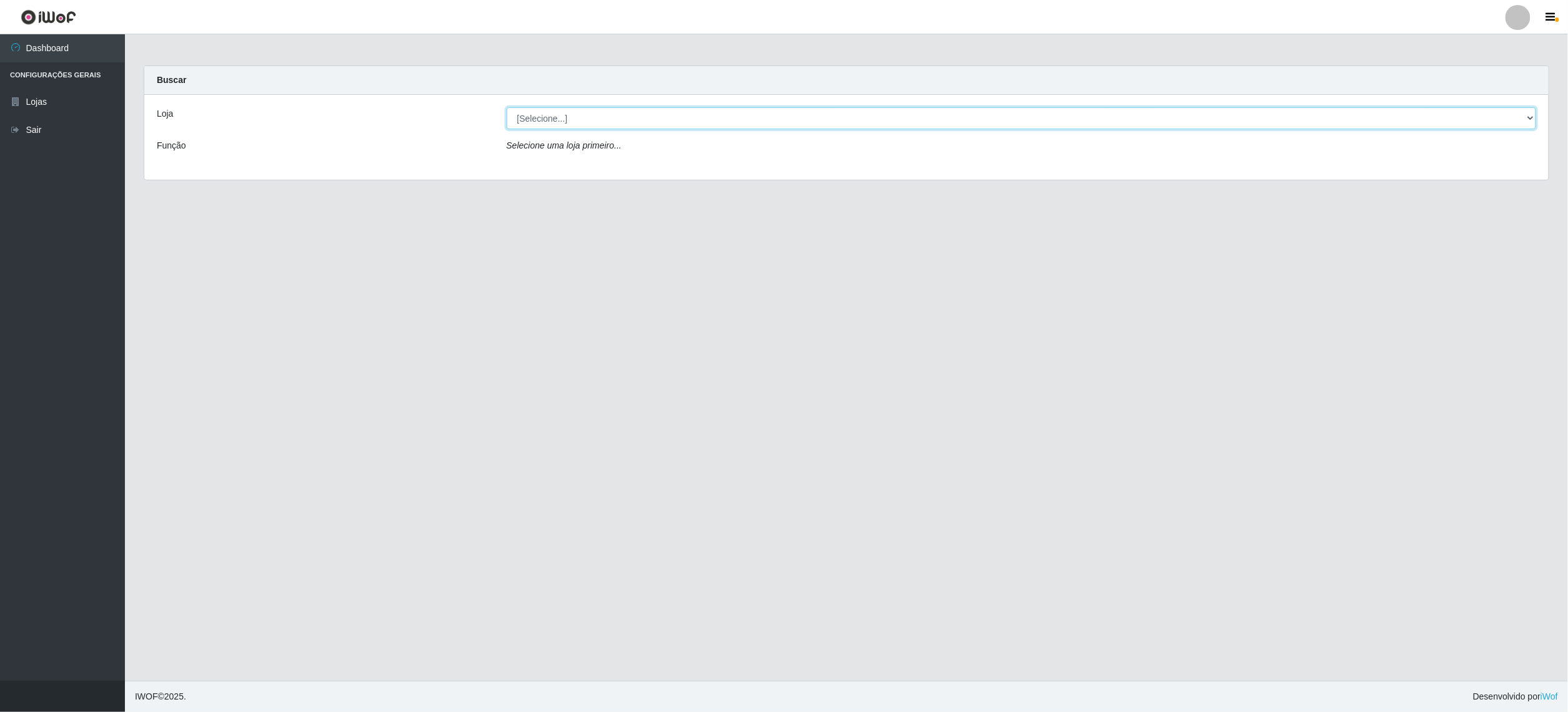
click at [926, 123] on select "[Selecione...] BomQueSó Agreste - Loja 2" at bounding box center [1021, 118] width 1029 height 22
select select "214"
click at [507, 107] on select "[Selecione...] BomQueSó Agreste - Loja 2" at bounding box center [1021, 118] width 1029 height 22
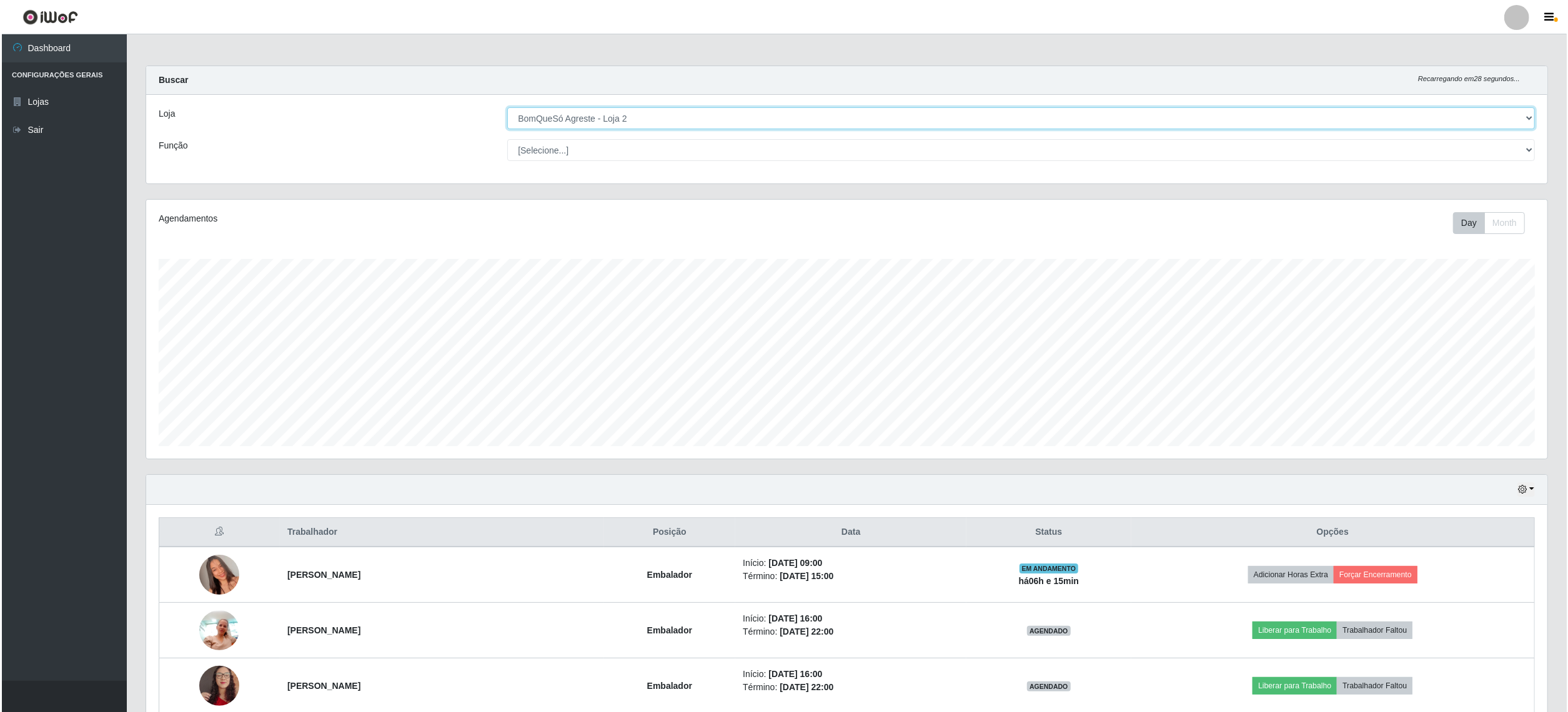
scroll to position [260, 1400]
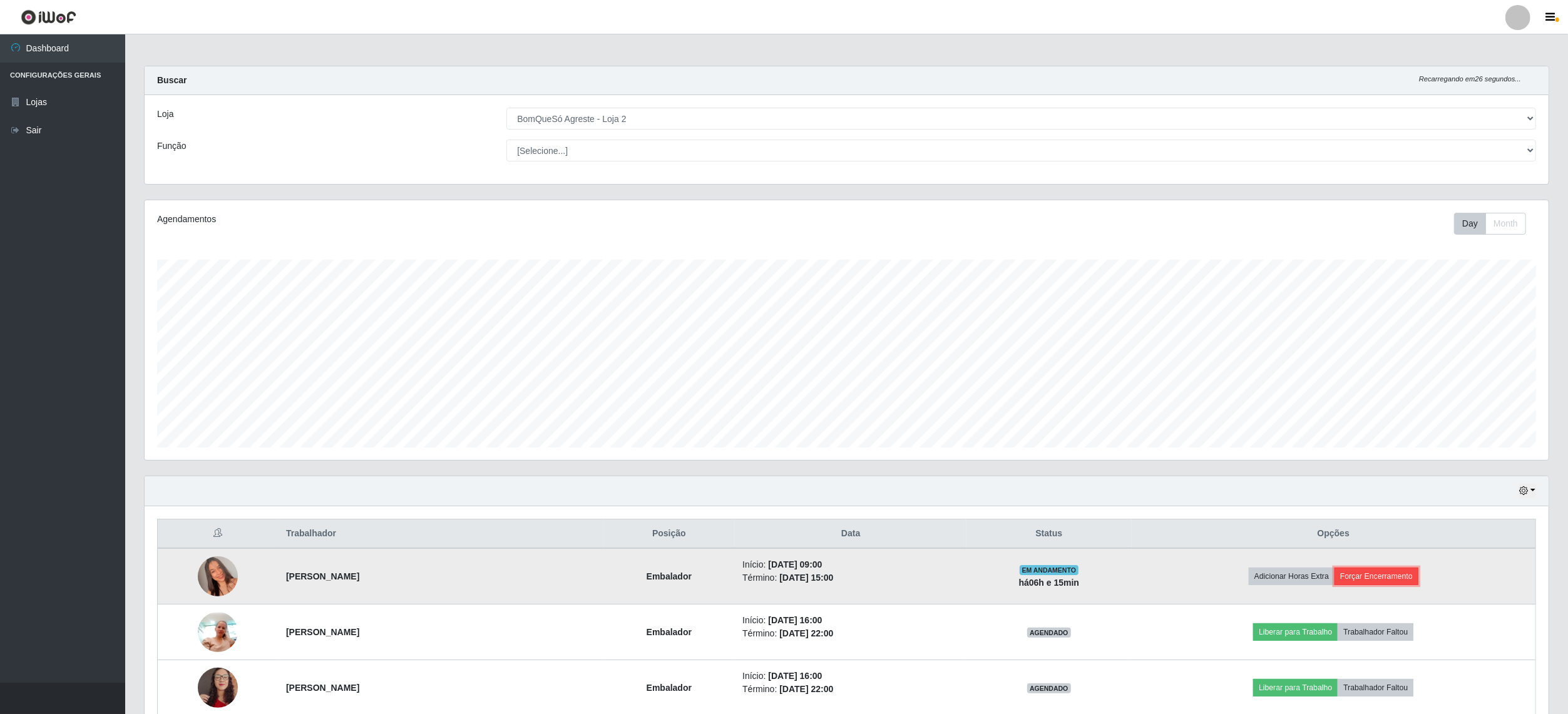
click at [1390, 570] on button "Forçar Encerramento" at bounding box center [1376, 576] width 84 height 17
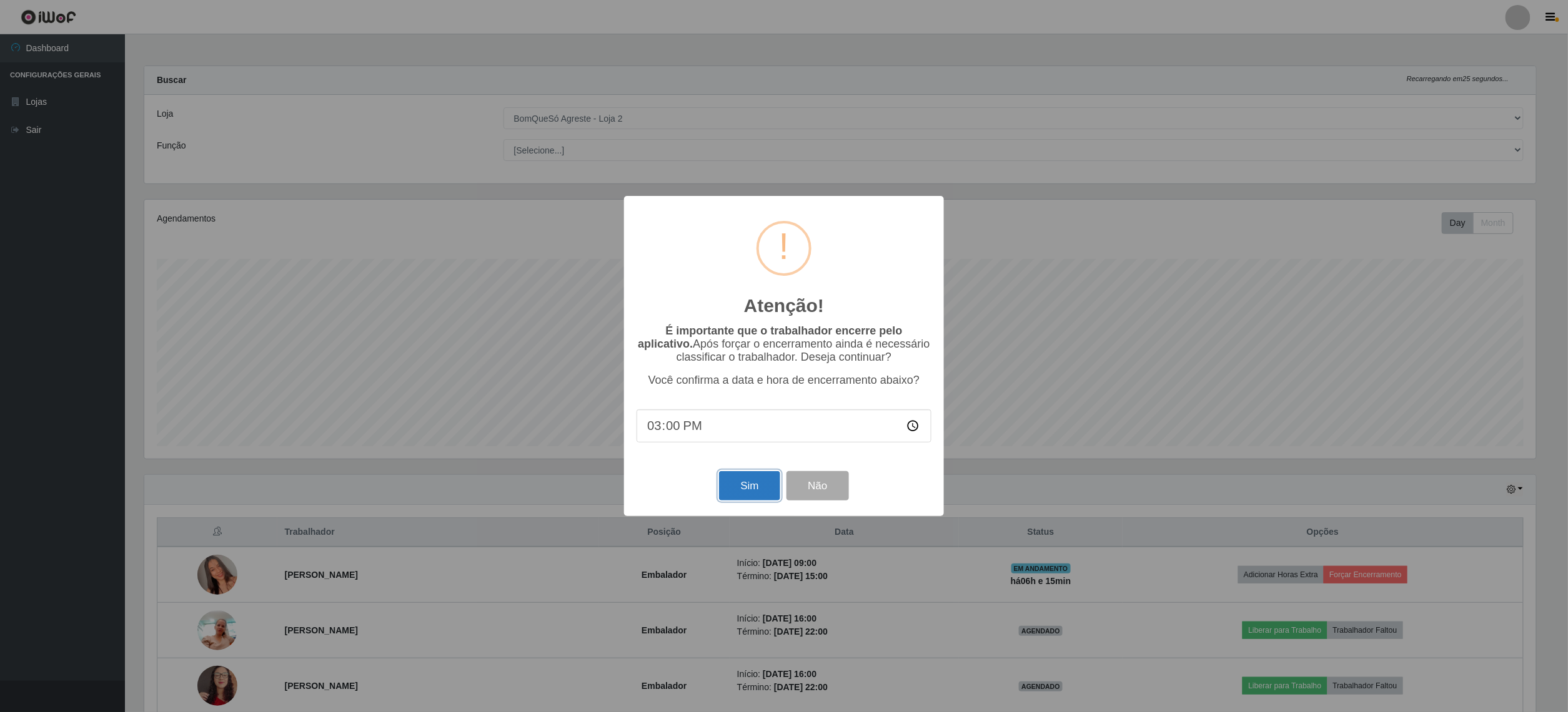
click at [749, 495] on button "Sim" at bounding box center [749, 486] width 61 height 29
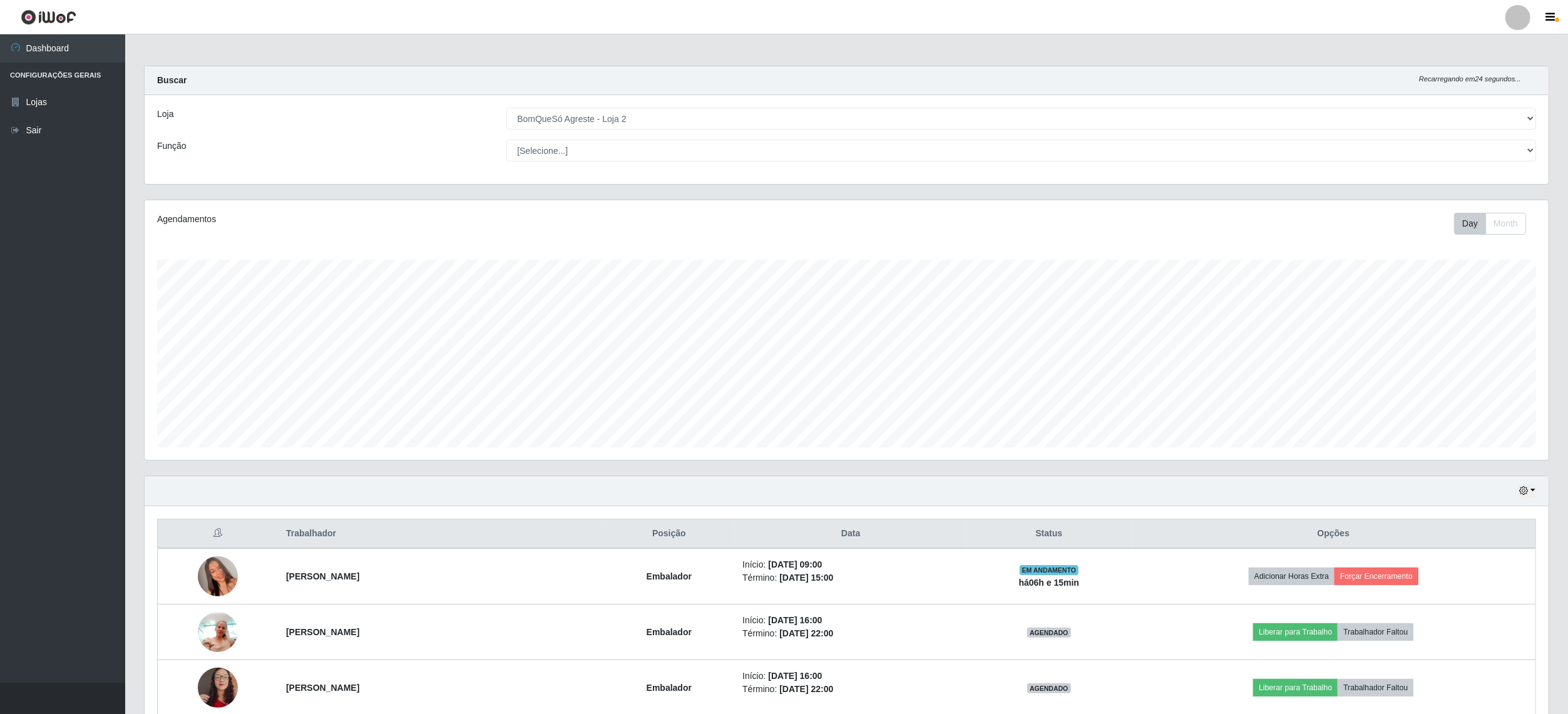
scroll to position [261, 1407]
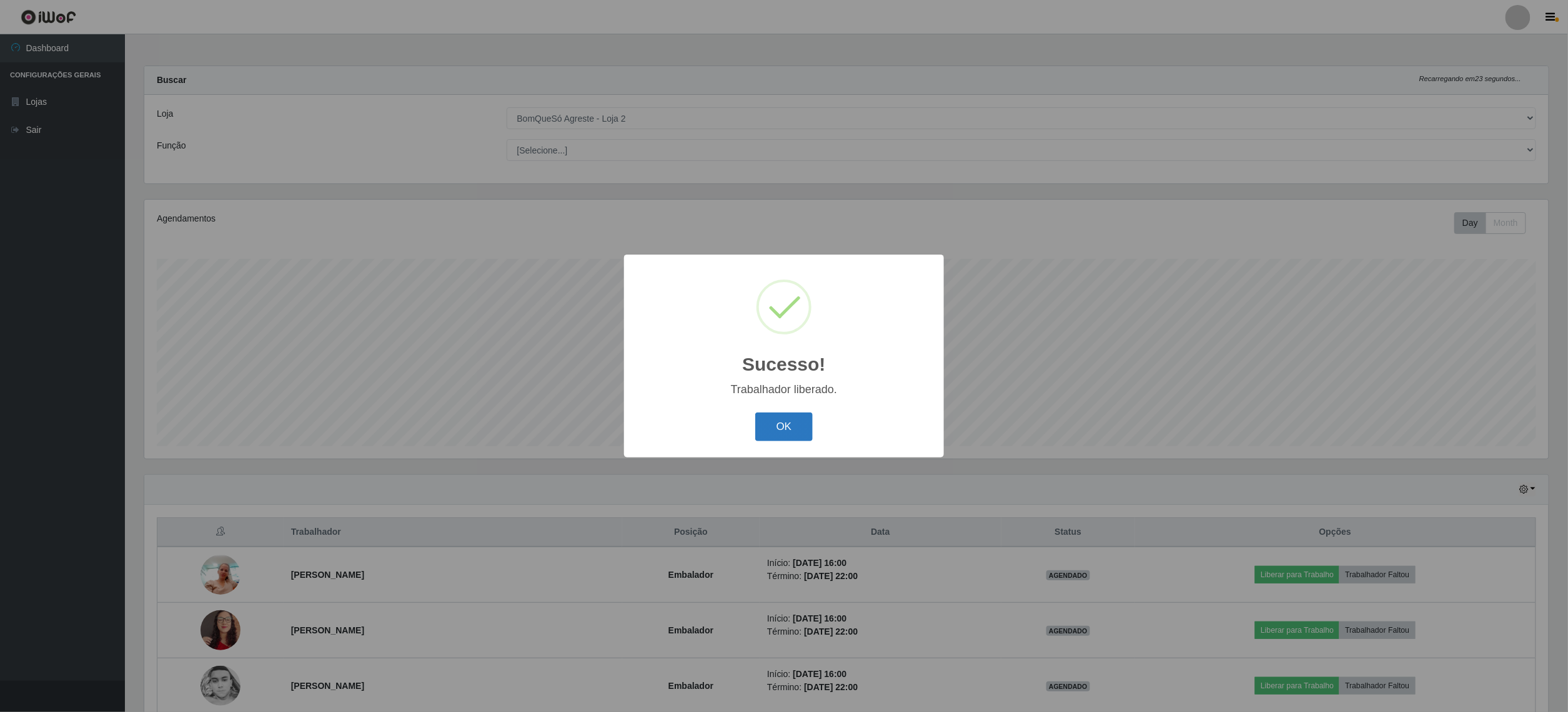
click at [768, 428] on button "OK" at bounding box center [784, 428] width 58 height 29
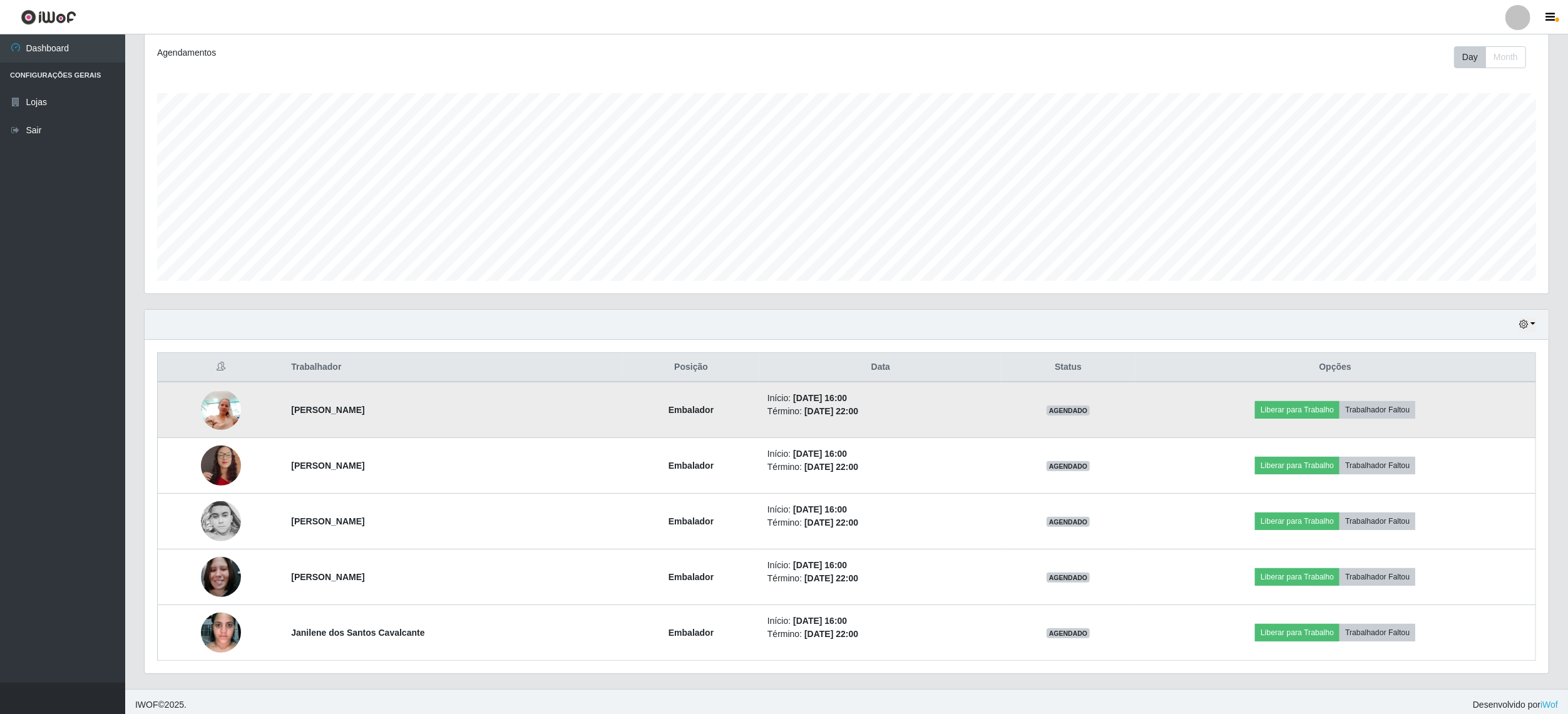
scroll to position [176, 0]
